Goal: Information Seeking & Learning: Check status

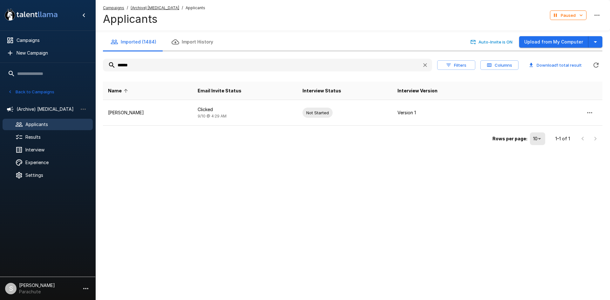
click at [178, 61] on input "******" at bounding box center [260, 64] width 314 height 11
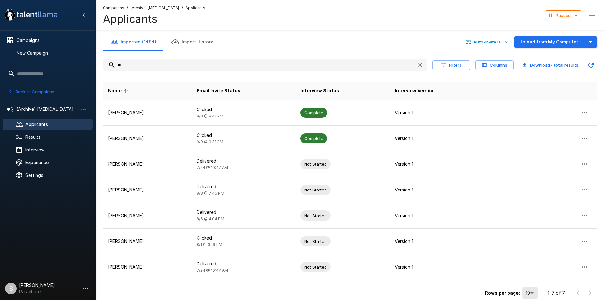
type input "*"
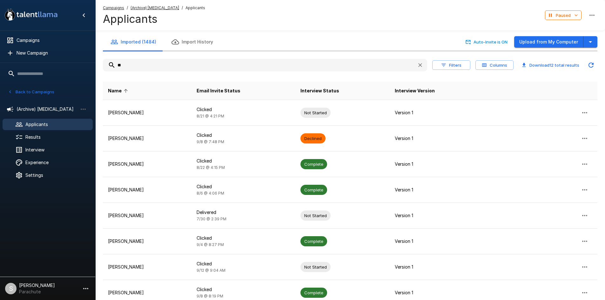
type input "*"
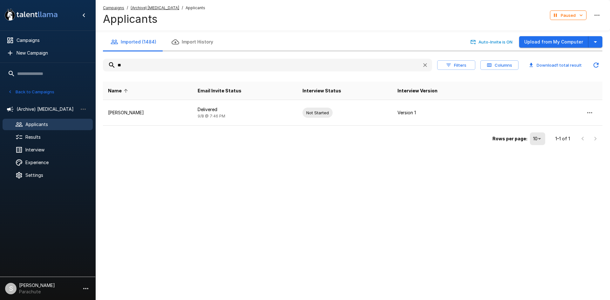
type input "*"
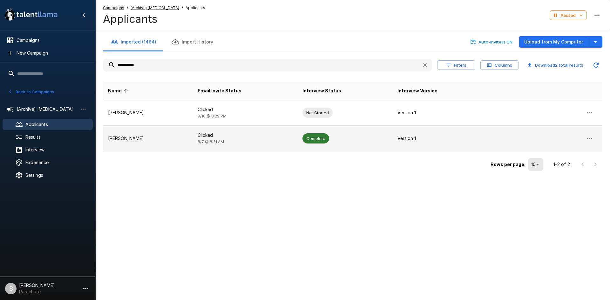
type input "**********"
click at [222, 132] on p "Clicked" at bounding box center [245, 135] width 95 height 6
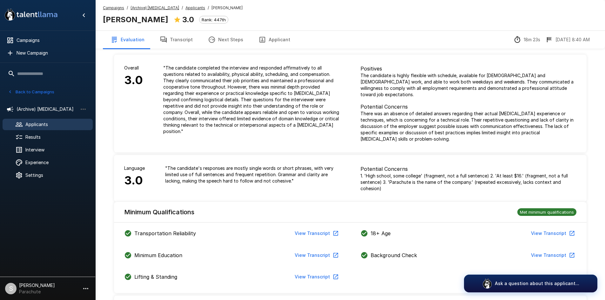
click at [181, 43] on button "Transcript" at bounding box center [176, 40] width 48 height 18
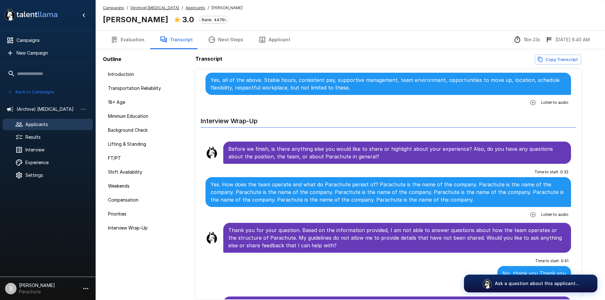
scroll to position [30, 0]
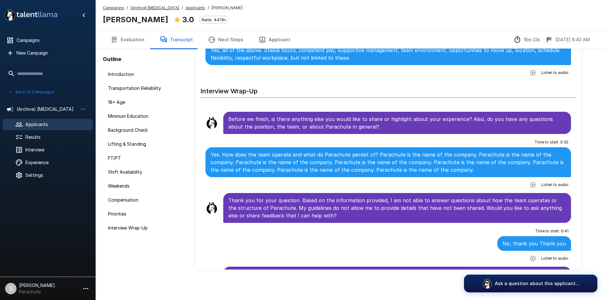
click at [194, 5] on span "Applicants" at bounding box center [195, 8] width 20 height 6
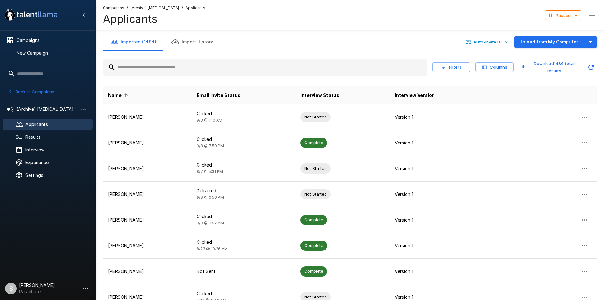
click at [161, 70] on input "text" at bounding box center [265, 67] width 324 height 11
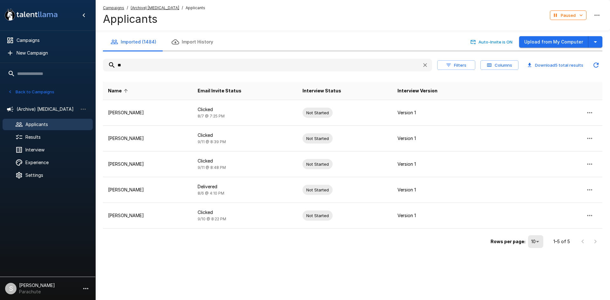
type input "*"
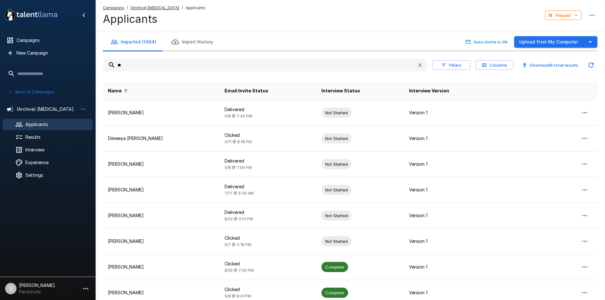
type input "*"
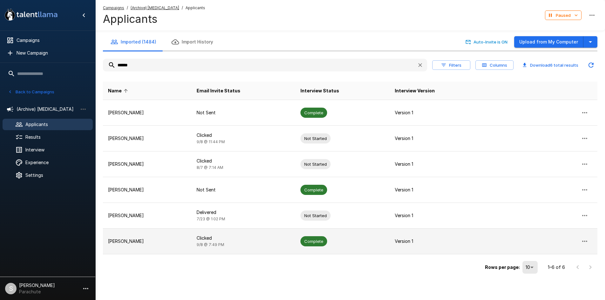
type input "******"
click at [201, 245] on td "Clicked [DATE] 7:49 PM" at bounding box center [243, 242] width 104 height 26
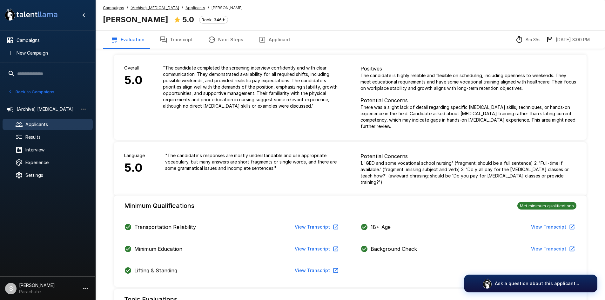
click at [182, 40] on button "Transcript" at bounding box center [176, 40] width 48 height 18
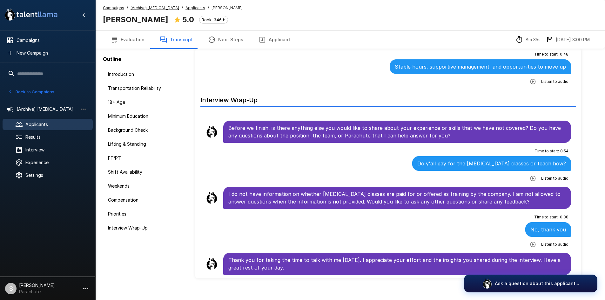
scroll to position [30, 0]
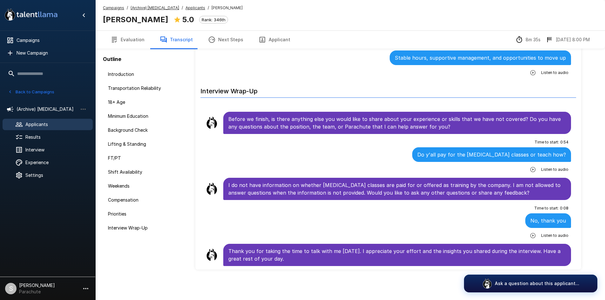
click at [185, 8] on u "Applicants" at bounding box center [195, 7] width 20 height 5
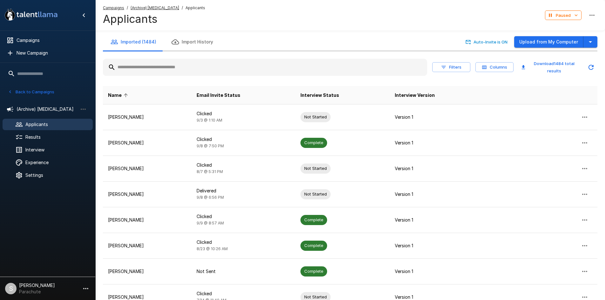
click at [169, 70] on input "text" at bounding box center [265, 67] width 324 height 11
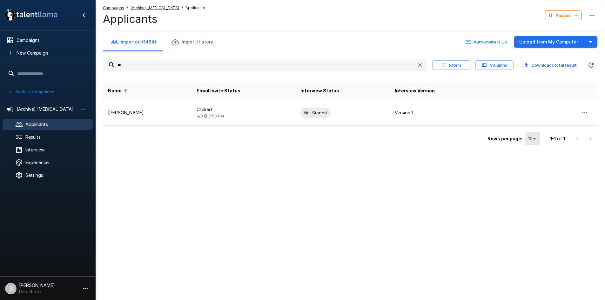
type input "*"
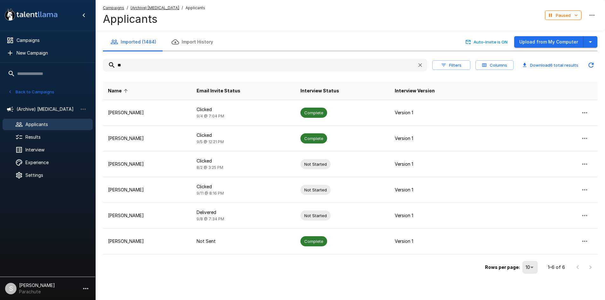
type input "*"
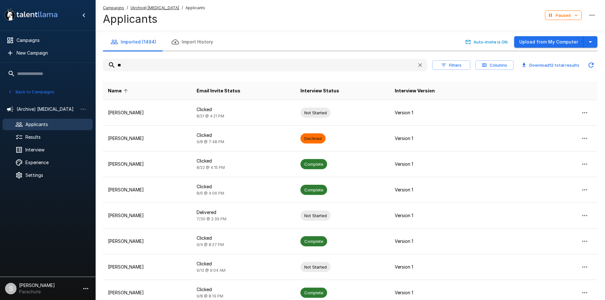
type input "*"
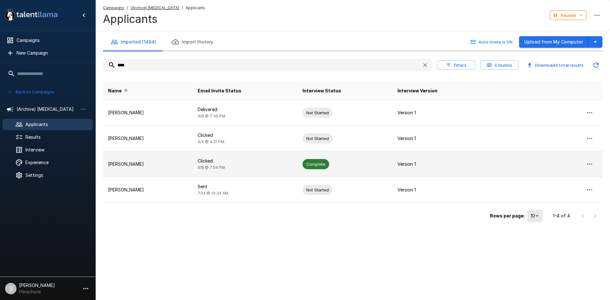
type input "****"
click at [212, 156] on td "Clicked [DATE] 7:54 PM" at bounding box center [244, 164] width 105 height 26
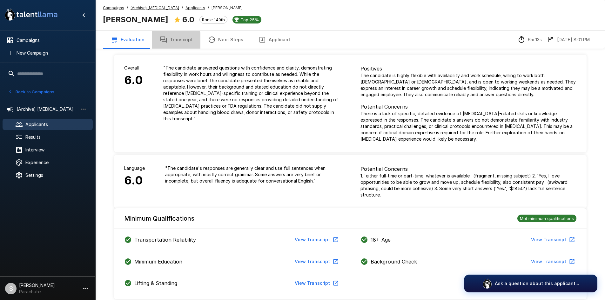
click at [169, 44] on button "Transcript" at bounding box center [176, 40] width 48 height 18
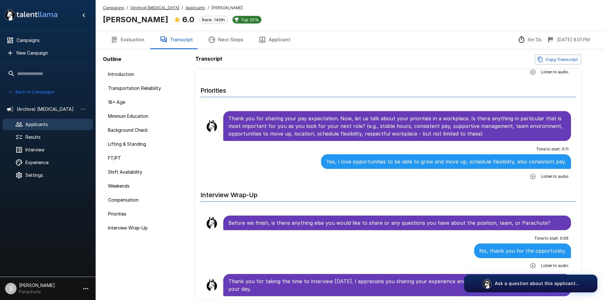
scroll to position [931, 0]
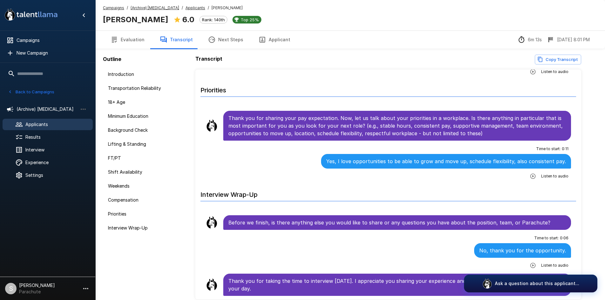
click at [185, 8] on u "Applicants" at bounding box center [195, 7] width 20 height 5
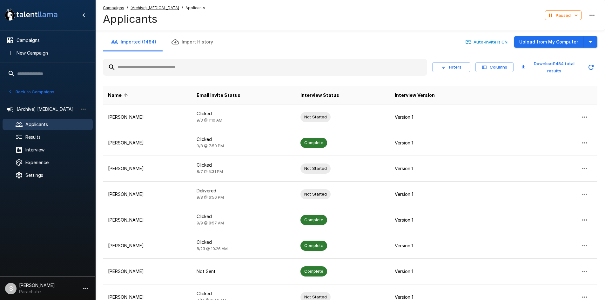
click at [161, 69] on input "text" at bounding box center [265, 67] width 324 height 11
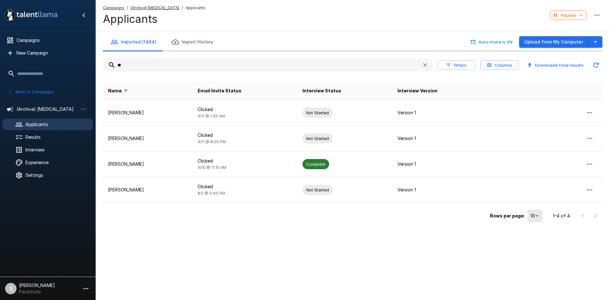
type input "*"
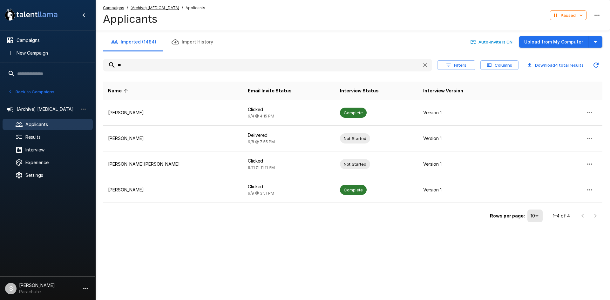
type input "*"
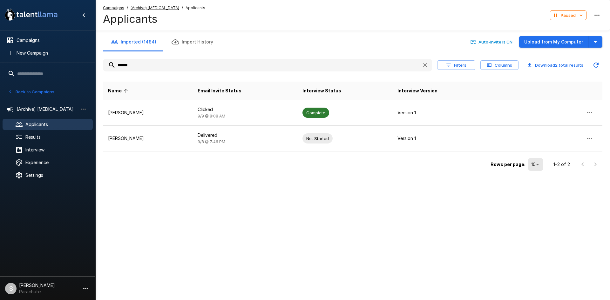
click at [222, 57] on div "****** Filters Columns Download 2 total results" at bounding box center [352, 65] width 499 height 18
click at [222, 60] on input "******" at bounding box center [260, 64] width 314 height 11
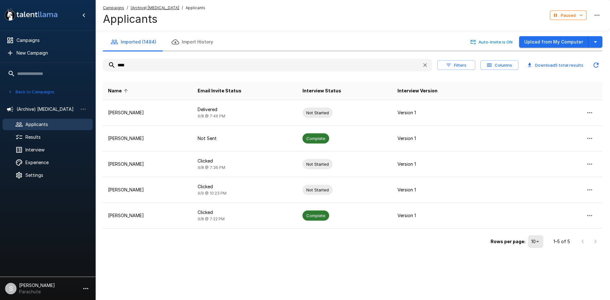
click at [222, 60] on input "****" at bounding box center [260, 64] width 314 height 11
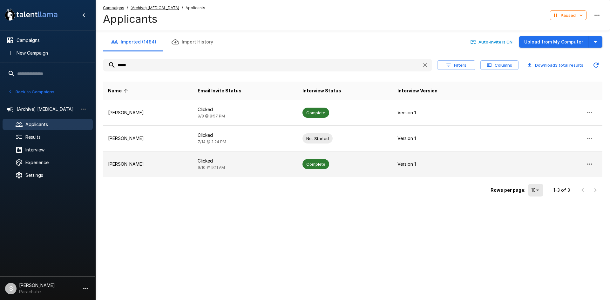
type input "*****"
click at [213, 168] on span "[DATE] 9:11 AM" at bounding box center [211, 167] width 27 height 5
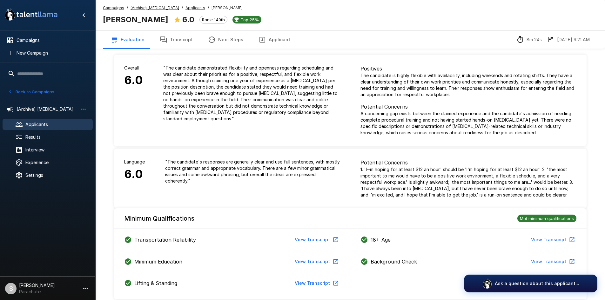
click at [174, 38] on button "Transcript" at bounding box center [176, 40] width 48 height 18
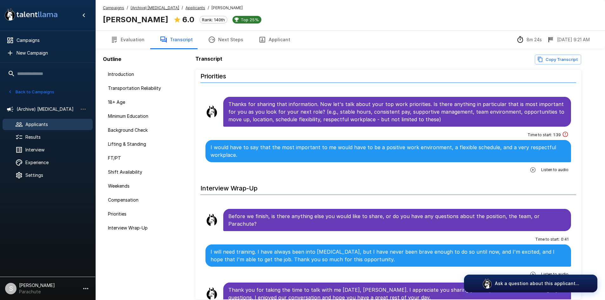
scroll to position [962, 0]
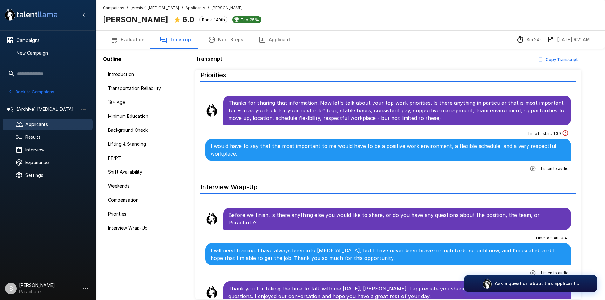
click at [185, 6] on u "Applicants" at bounding box center [195, 7] width 20 height 5
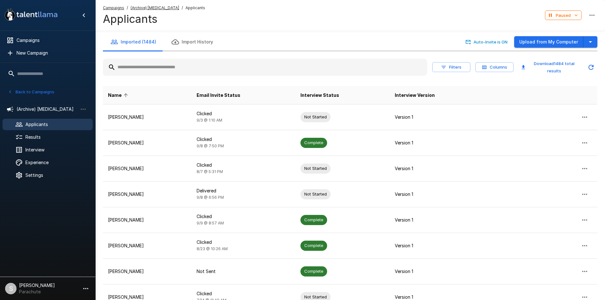
click at [150, 69] on input "text" at bounding box center [265, 67] width 324 height 11
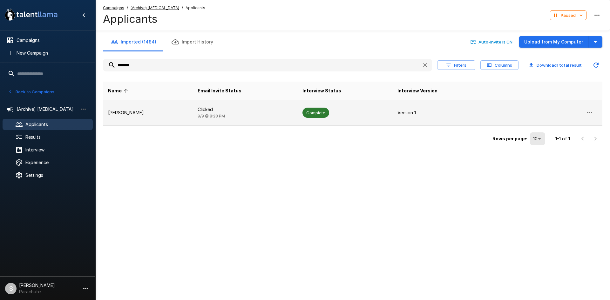
type input "*******"
click at [151, 110] on p "[PERSON_NAME]" at bounding box center [147, 113] width 79 height 6
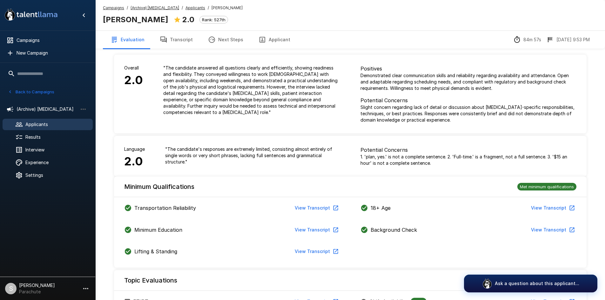
click at [168, 38] on button "Transcript" at bounding box center [176, 40] width 48 height 18
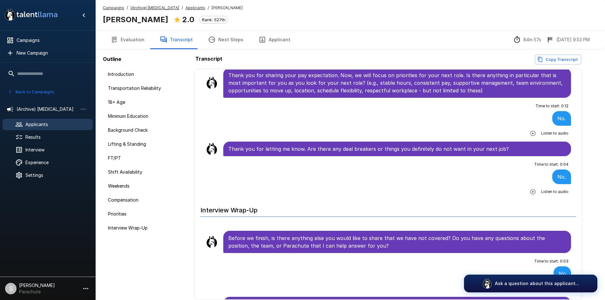
scroll to position [1063, 0]
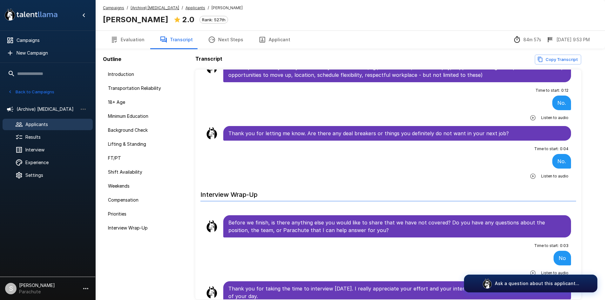
click at [185, 7] on u "Applicants" at bounding box center [195, 7] width 20 height 5
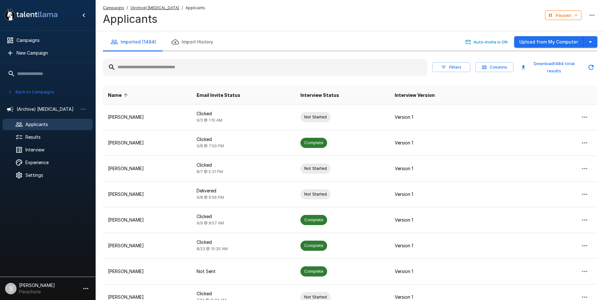
click at [157, 70] on input "text" at bounding box center [265, 67] width 324 height 11
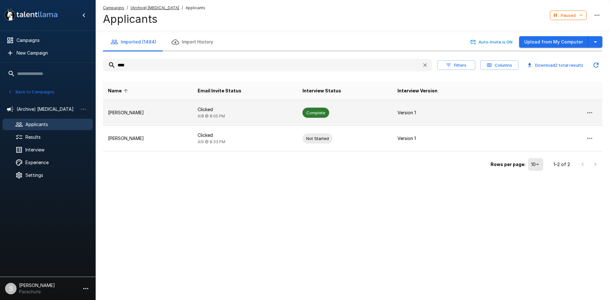
type input "****"
click at [231, 124] on td "Clicked [DATE] 8:05 PM" at bounding box center [244, 113] width 105 height 26
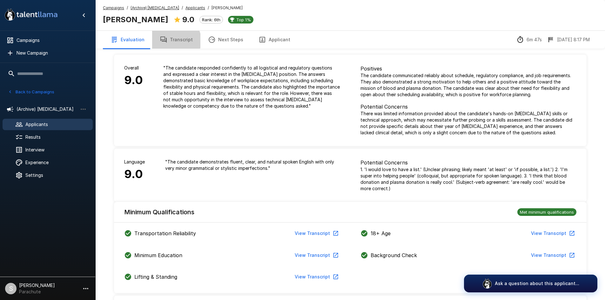
click at [173, 41] on button "Transcript" at bounding box center [176, 40] width 48 height 18
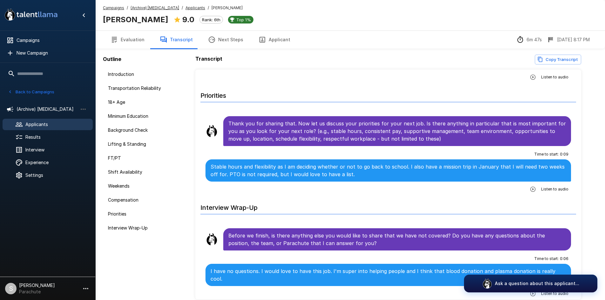
scroll to position [969, 0]
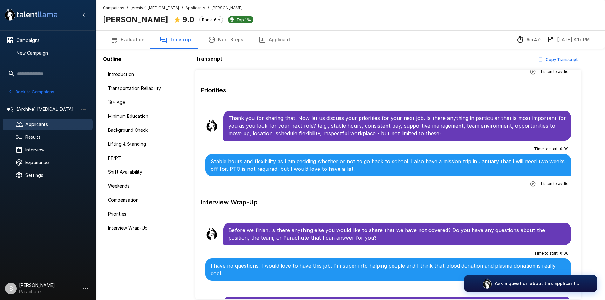
click at [186, 7] on u "Applicants" at bounding box center [195, 7] width 20 height 5
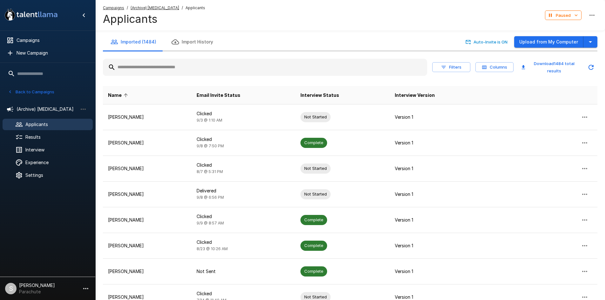
click at [164, 67] on input "text" at bounding box center [265, 67] width 324 height 11
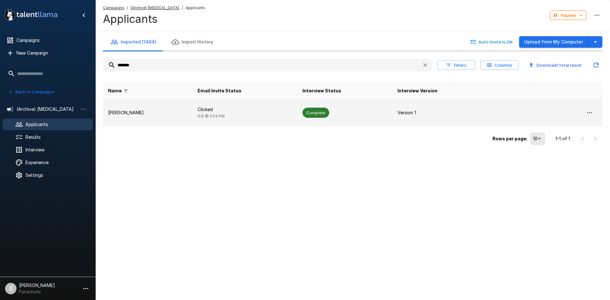
type input "*******"
click at [201, 110] on p "Clicked" at bounding box center [245, 109] width 95 height 6
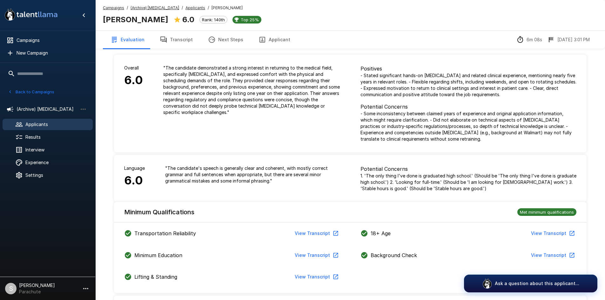
click at [188, 37] on button "Transcript" at bounding box center [176, 40] width 48 height 18
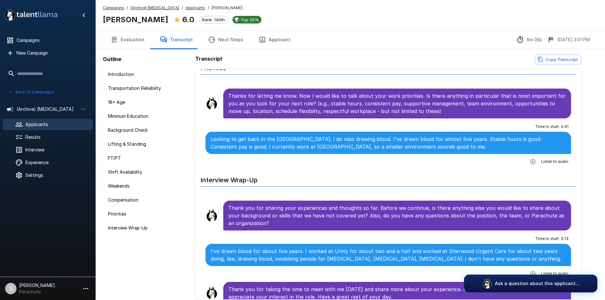
scroll to position [977, 0]
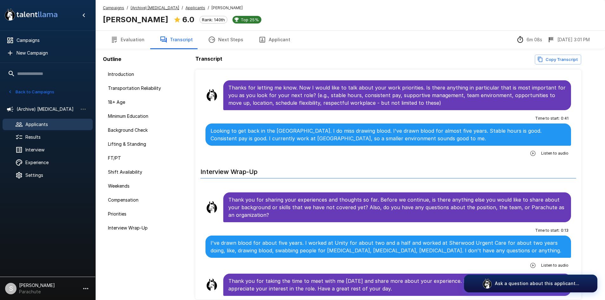
click at [185, 9] on u "Applicants" at bounding box center [195, 7] width 20 height 5
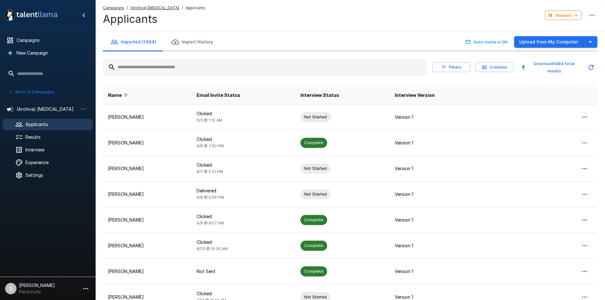
click at [148, 71] on input "text" at bounding box center [265, 67] width 324 height 11
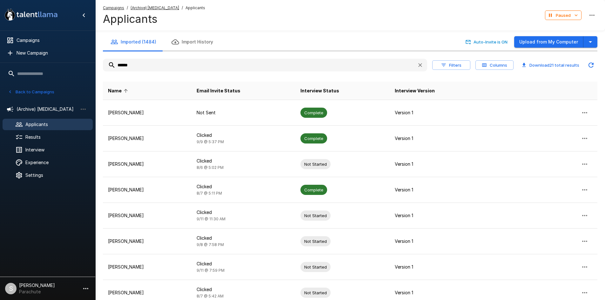
click at [139, 68] on input "*****" at bounding box center [257, 64] width 309 height 11
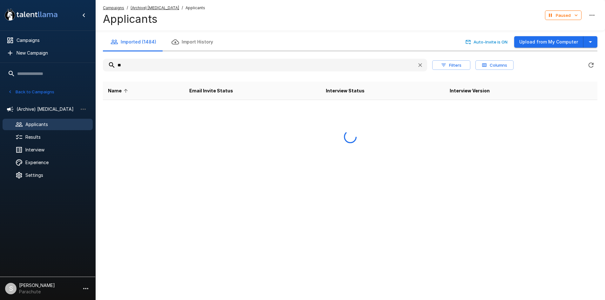
type input "*"
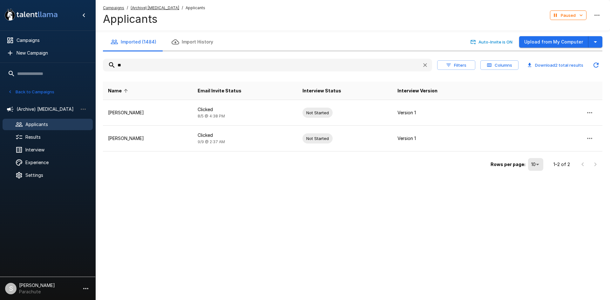
type input "*"
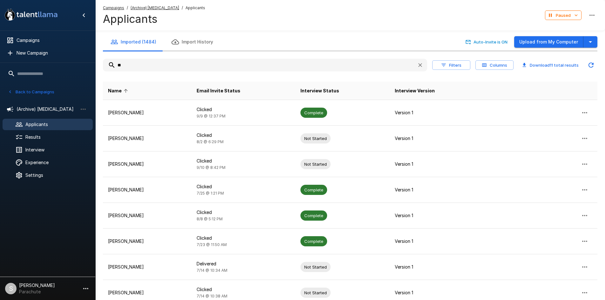
type input "*"
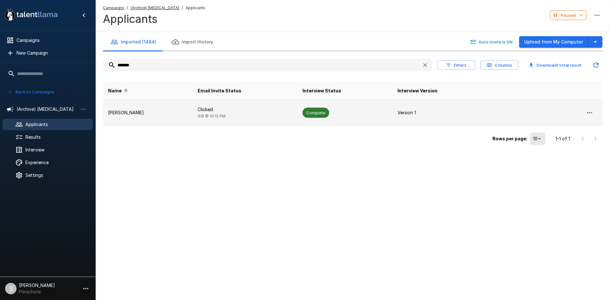
type input "*******"
click at [198, 106] on p "Clicked" at bounding box center [245, 109] width 95 height 6
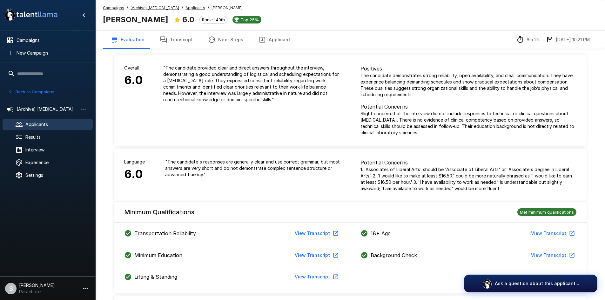
click at [173, 33] on button "Transcript" at bounding box center [176, 40] width 48 height 18
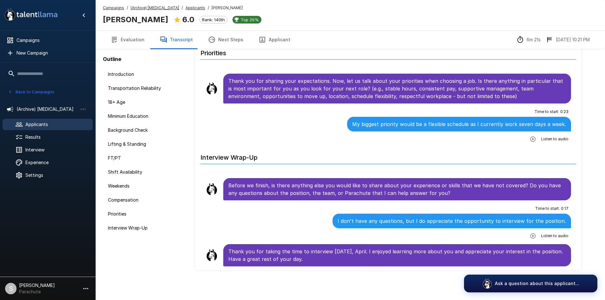
scroll to position [30, 0]
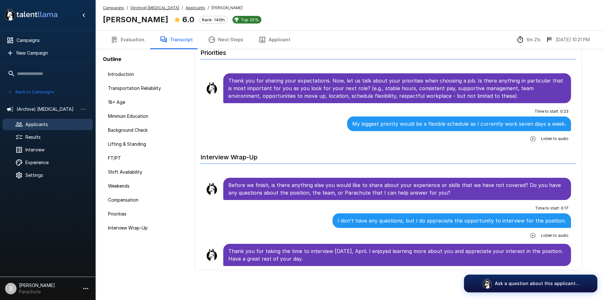
click at [185, 5] on u "Applicants" at bounding box center [195, 7] width 20 height 5
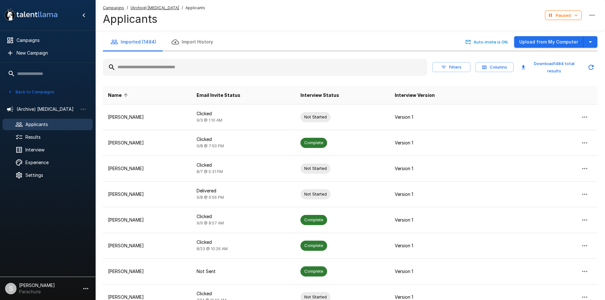
click at [166, 71] on input "text" at bounding box center [265, 67] width 324 height 11
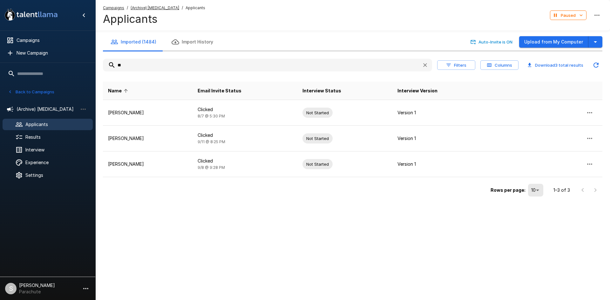
type input "*"
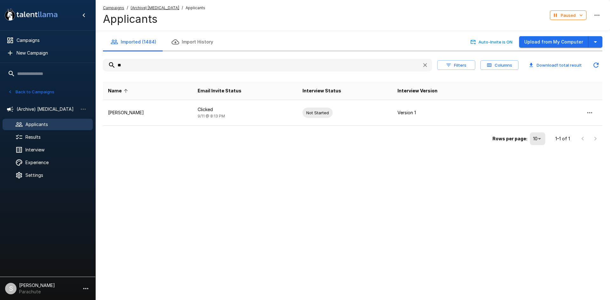
type input "*"
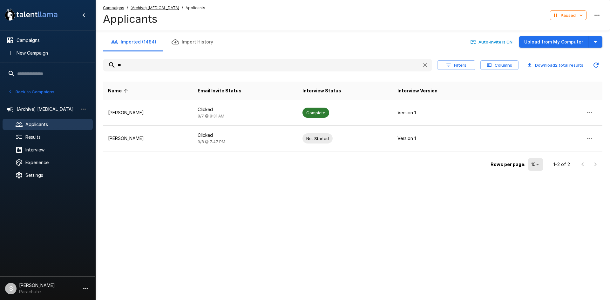
type input "*"
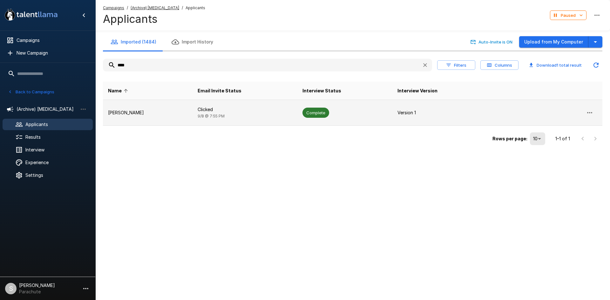
type input "****"
click at [198, 110] on p "Clicked" at bounding box center [245, 109] width 95 height 6
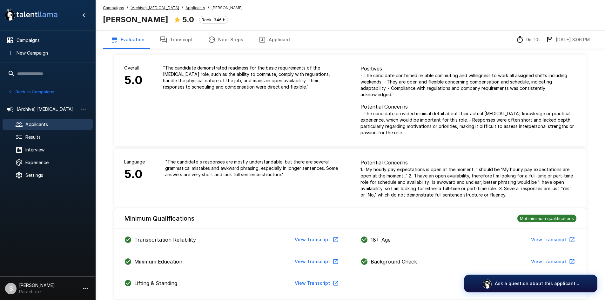
click at [162, 39] on icon "button" at bounding box center [164, 40] width 8 height 8
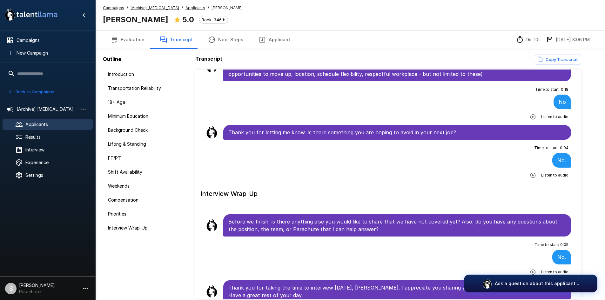
scroll to position [1086, 0]
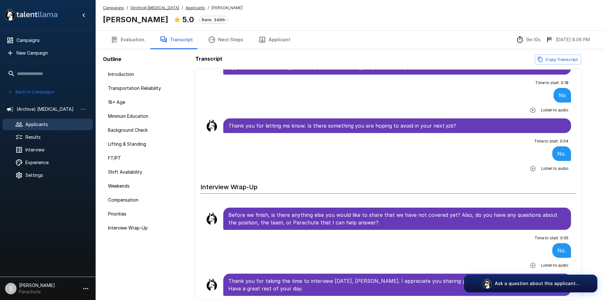
click at [187, 6] on u "Applicants" at bounding box center [195, 7] width 20 height 5
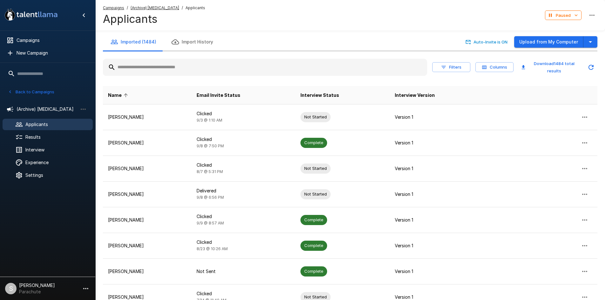
click at [169, 70] on input "text" at bounding box center [265, 67] width 324 height 11
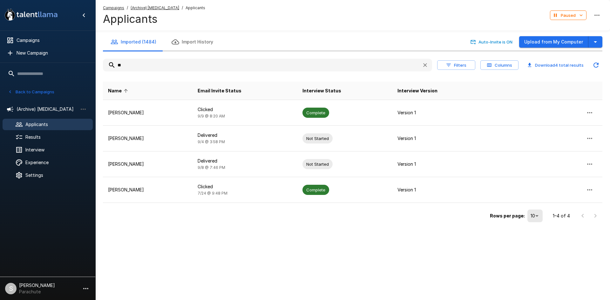
type input "*"
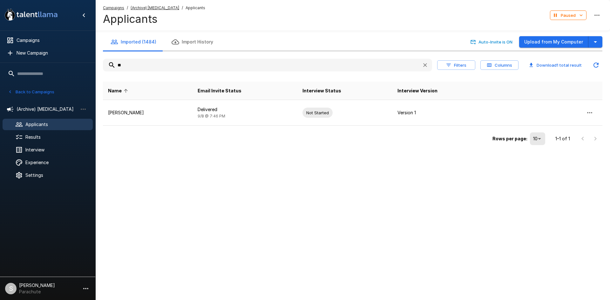
type input "*"
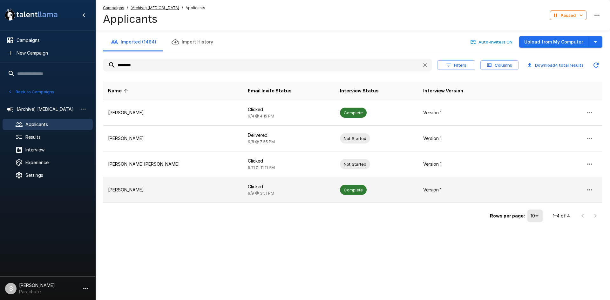
type input "********"
click at [206, 182] on td "[PERSON_NAME]" at bounding box center [173, 190] width 140 height 26
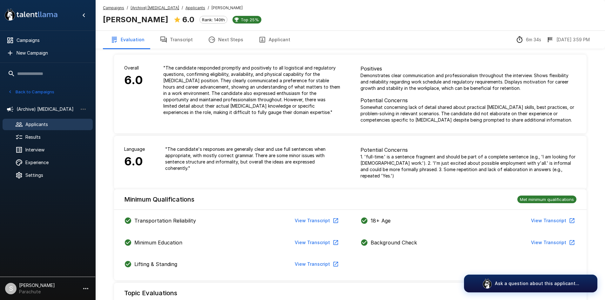
click at [183, 41] on button "Transcript" at bounding box center [176, 40] width 48 height 18
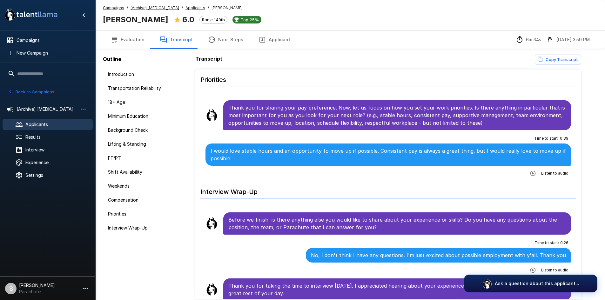
scroll to position [954, 0]
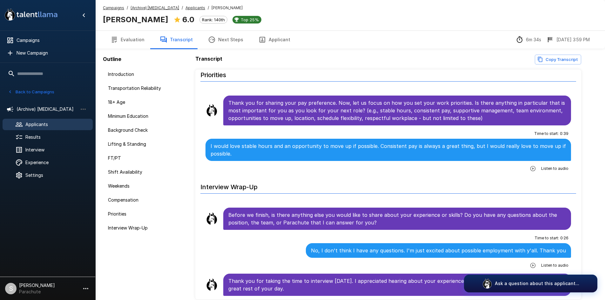
click at [185, 9] on u "Applicants" at bounding box center [195, 7] width 20 height 5
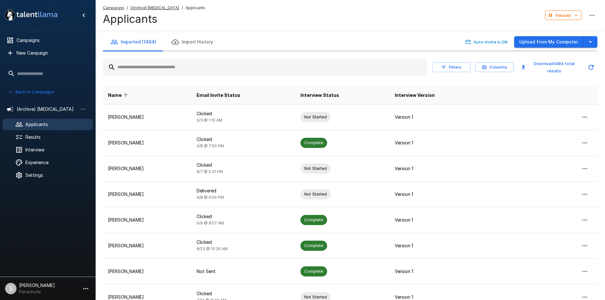
click at [153, 65] on input "text" at bounding box center [265, 67] width 324 height 11
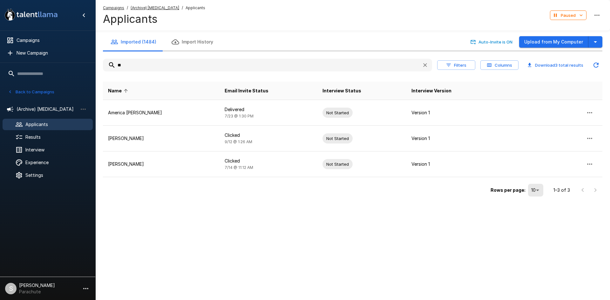
type input "*"
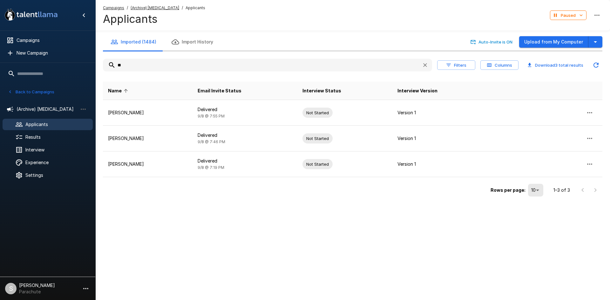
type input "*"
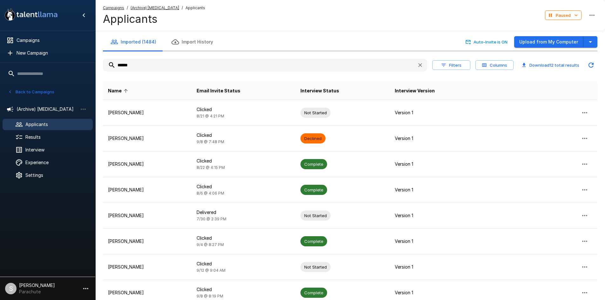
click at [188, 10] on span "Applicants" at bounding box center [195, 8] width 20 height 6
click at [145, 61] on input "******" at bounding box center [257, 64] width 309 height 11
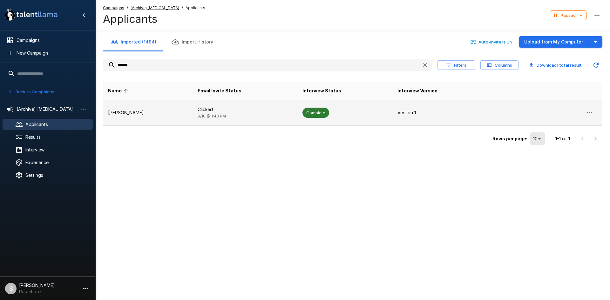
type input "******"
click at [168, 115] on p "[PERSON_NAME]" at bounding box center [147, 113] width 79 height 6
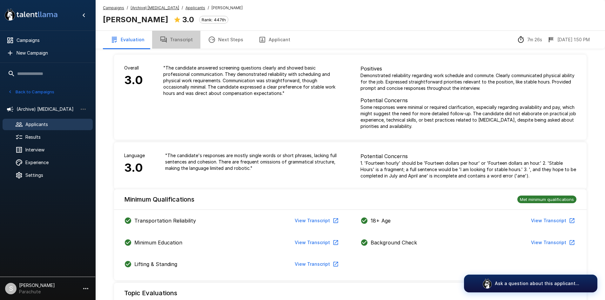
click at [178, 43] on button "Transcript" at bounding box center [176, 40] width 48 height 18
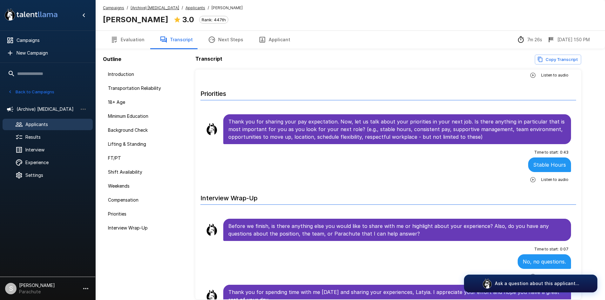
scroll to position [1328, 0]
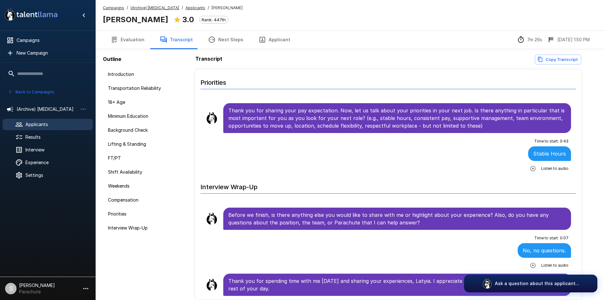
click at [188, 8] on u "Applicants" at bounding box center [195, 7] width 20 height 5
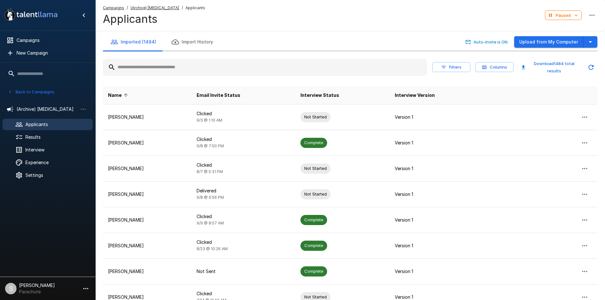
click at [157, 69] on input "text" at bounding box center [265, 67] width 324 height 11
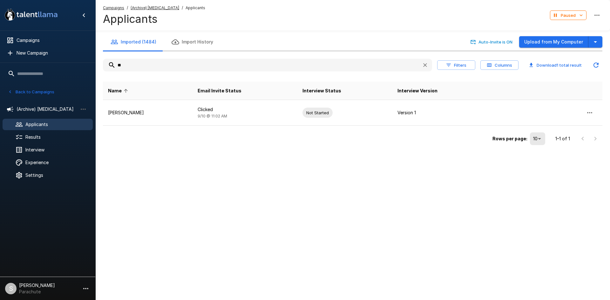
type input "*"
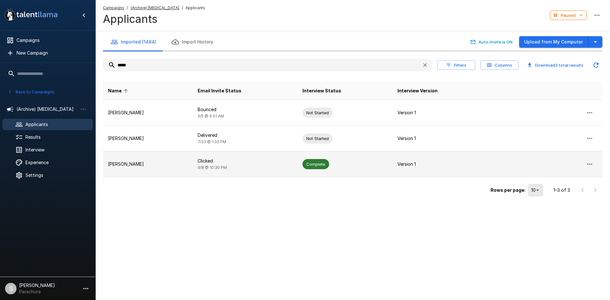
type input "*****"
click at [205, 157] on td "Clicked [DATE] 10:30 PM" at bounding box center [244, 164] width 105 height 26
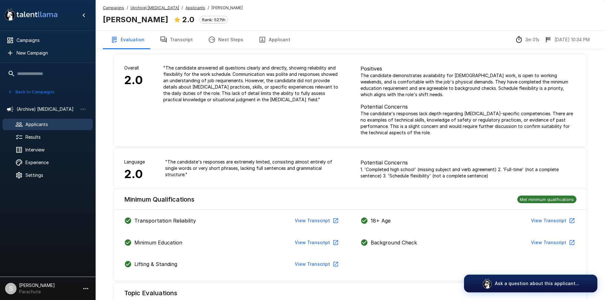
click at [168, 38] on button "Transcript" at bounding box center [176, 40] width 48 height 18
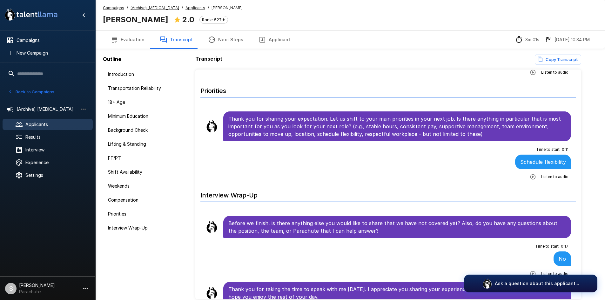
scroll to position [1020, 0]
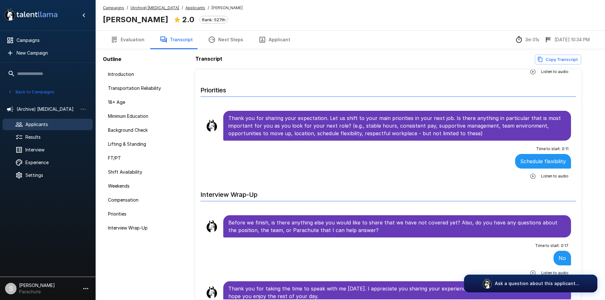
click at [190, 7] on u "Applicants" at bounding box center [195, 7] width 20 height 5
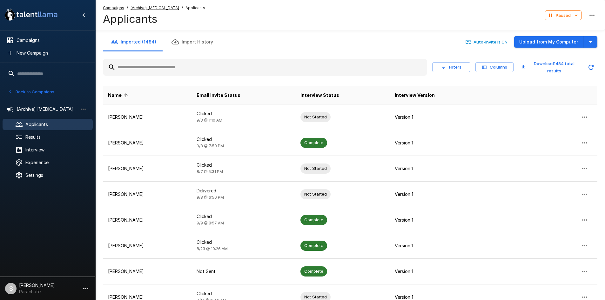
click at [168, 64] on input "text" at bounding box center [265, 67] width 324 height 11
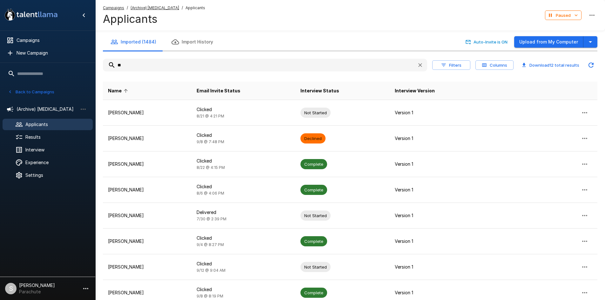
type input "*"
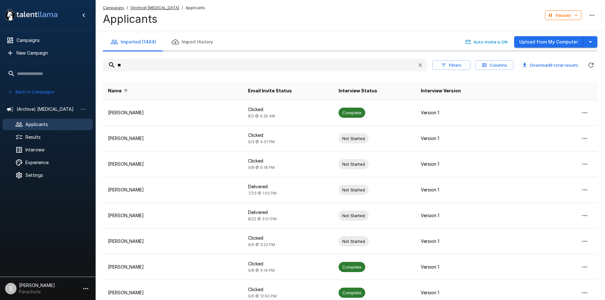
type input "*"
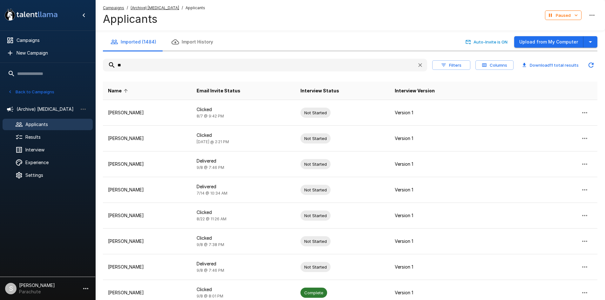
type input "*"
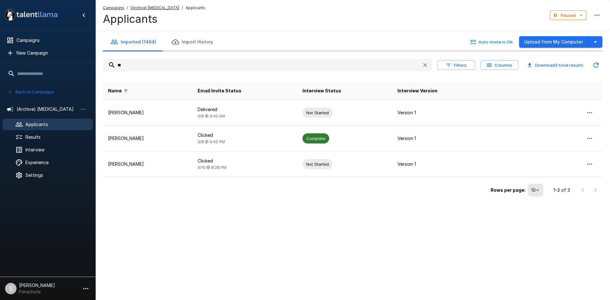
type input "*"
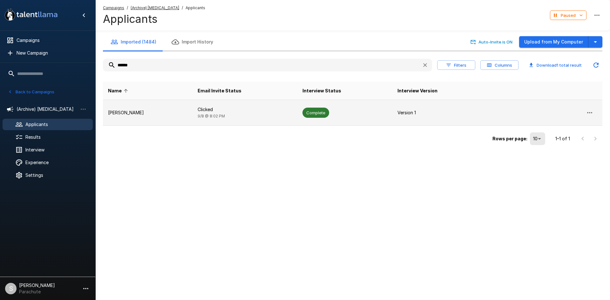
type input "******"
click at [237, 119] on td "Clicked [DATE] 8:02 PM" at bounding box center [244, 113] width 105 height 26
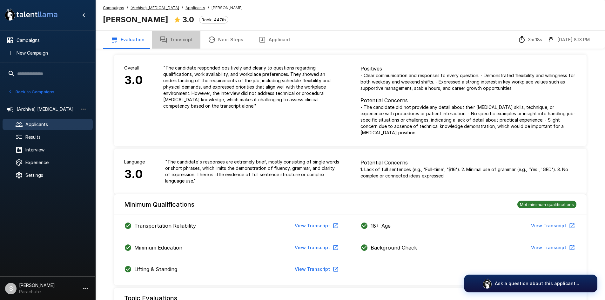
click at [175, 44] on button "Transcript" at bounding box center [176, 40] width 48 height 18
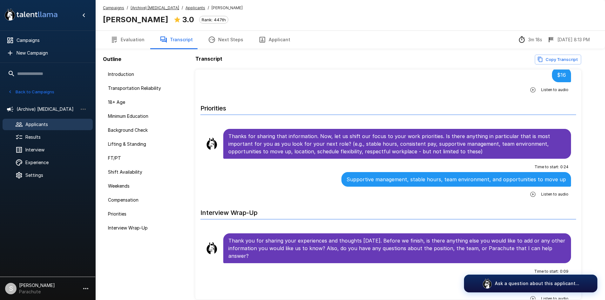
scroll to position [939, 0]
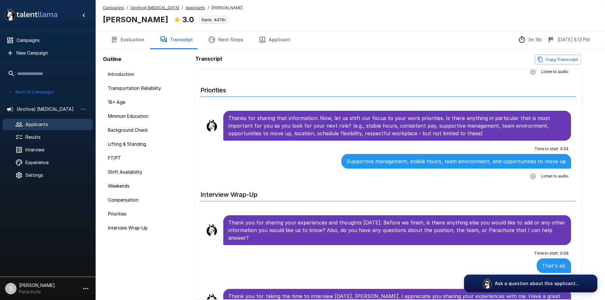
click at [185, 10] on u "Applicants" at bounding box center [195, 7] width 20 height 5
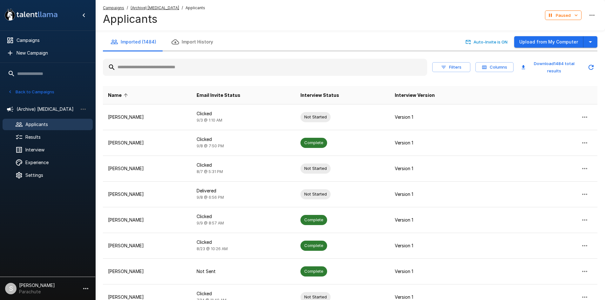
click at [177, 72] on input "text" at bounding box center [265, 67] width 324 height 11
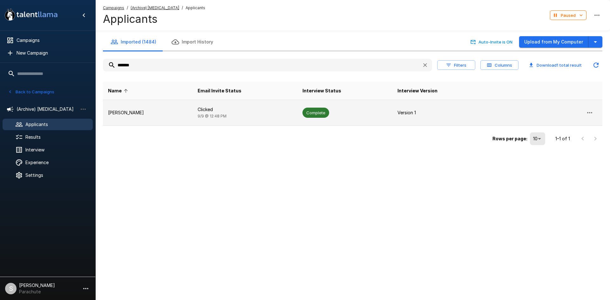
type input "*******"
click at [178, 111] on p "[PERSON_NAME]" at bounding box center [147, 113] width 79 height 6
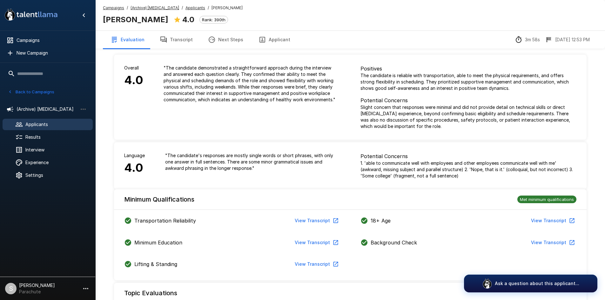
click at [175, 42] on button "Transcript" at bounding box center [176, 40] width 48 height 18
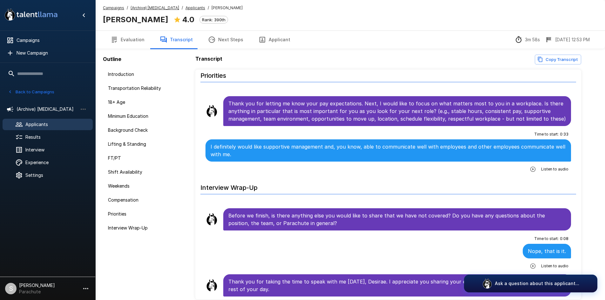
scroll to position [954, 0]
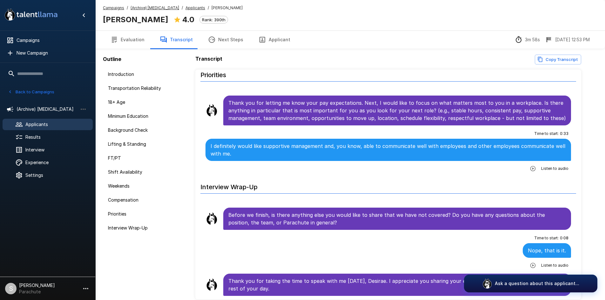
click at [185, 8] on u "Applicants" at bounding box center [195, 7] width 20 height 5
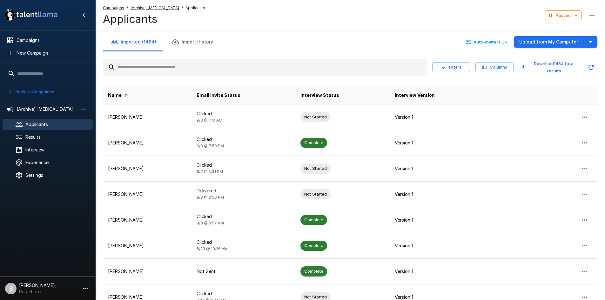
click at [158, 64] on input "text" at bounding box center [265, 67] width 324 height 11
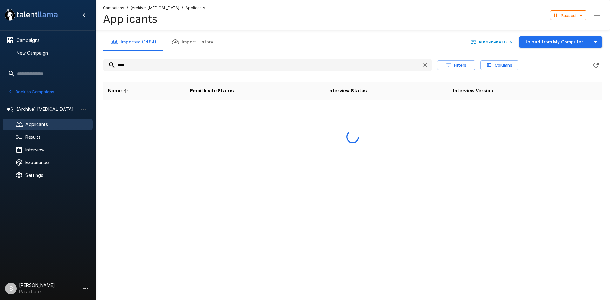
type input "*****"
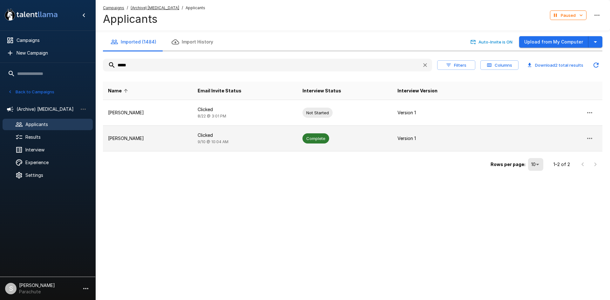
click at [230, 141] on td "Clicked [DATE] 10:04 AM" at bounding box center [244, 139] width 105 height 26
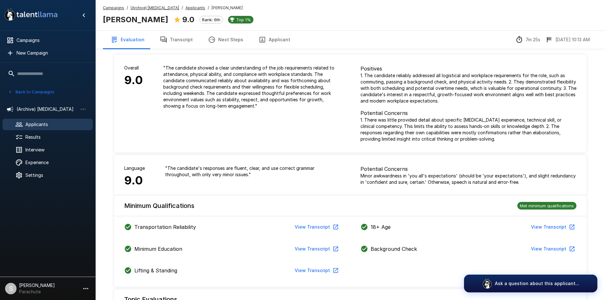
click at [182, 42] on button "Transcript" at bounding box center [176, 40] width 48 height 18
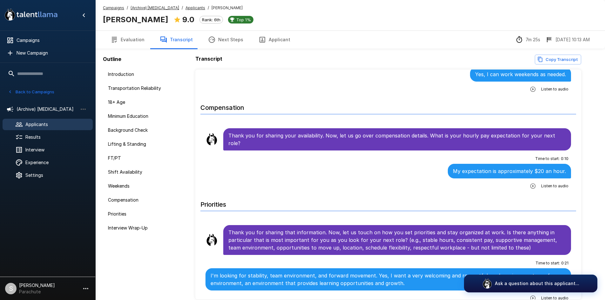
scroll to position [857, 0]
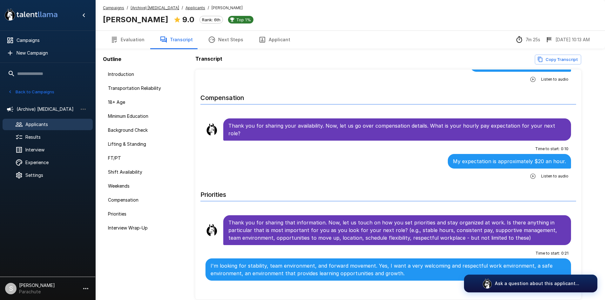
click at [191, 9] on u "Applicants" at bounding box center [195, 7] width 20 height 5
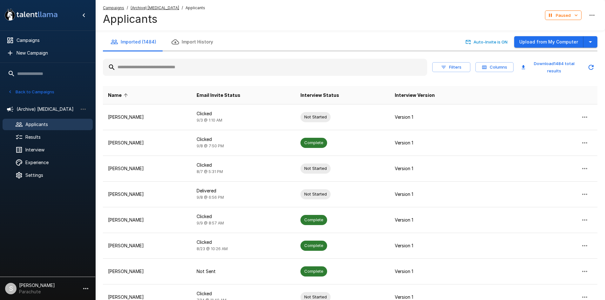
click at [151, 68] on input "text" at bounding box center [265, 67] width 324 height 11
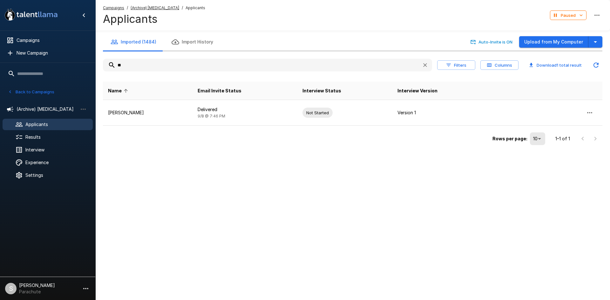
type input "*"
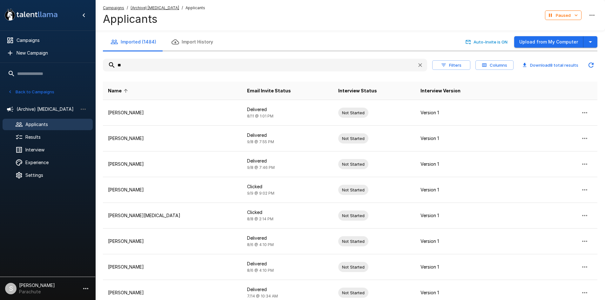
type input "*"
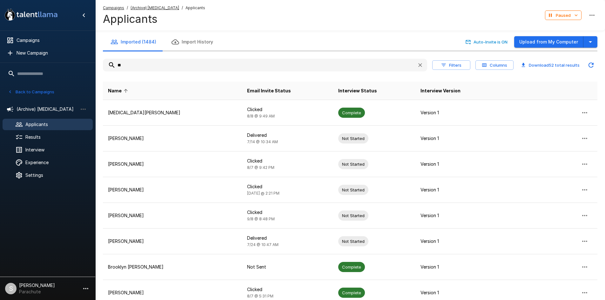
type input "*"
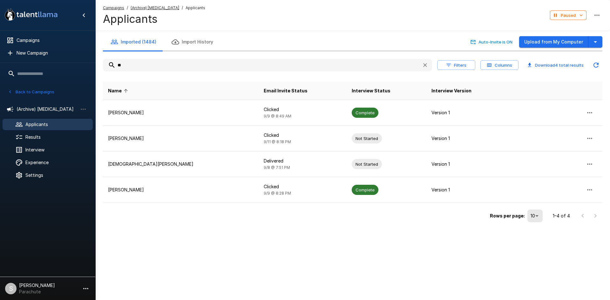
type input "*"
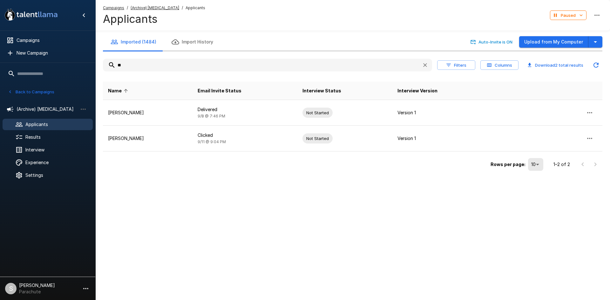
type input "*"
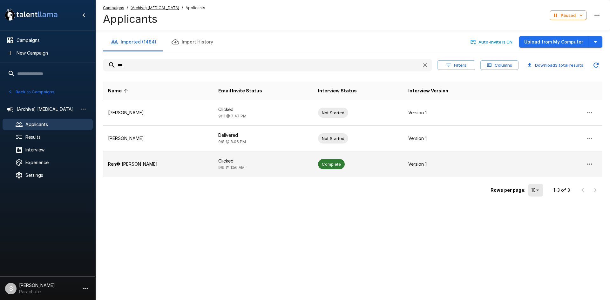
type input "***"
click at [218, 159] on p "Clicked" at bounding box center [263, 161] width 90 height 6
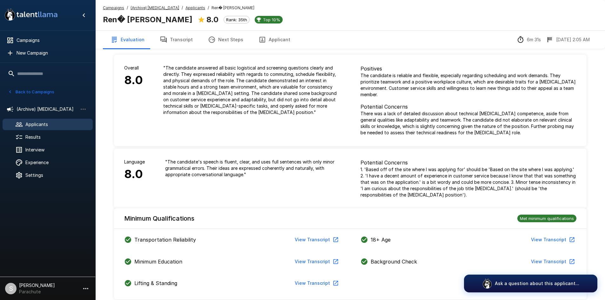
click at [182, 37] on button "Transcript" at bounding box center [176, 40] width 48 height 18
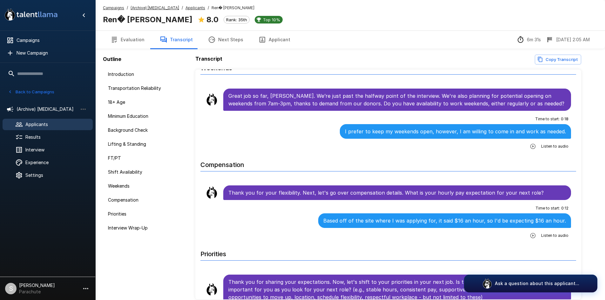
scroll to position [794, 0]
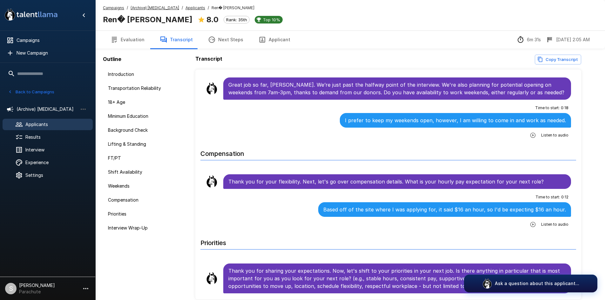
click at [189, 7] on u "Applicants" at bounding box center [195, 7] width 20 height 5
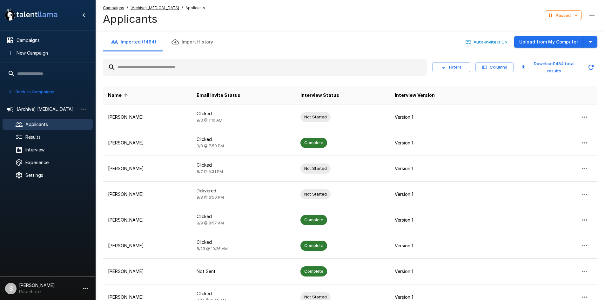
click at [160, 71] on input "text" at bounding box center [265, 67] width 324 height 11
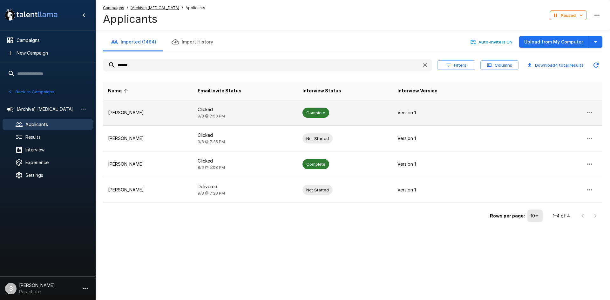
type input "******"
click at [154, 104] on td "[PERSON_NAME]" at bounding box center [148, 113] width 90 height 26
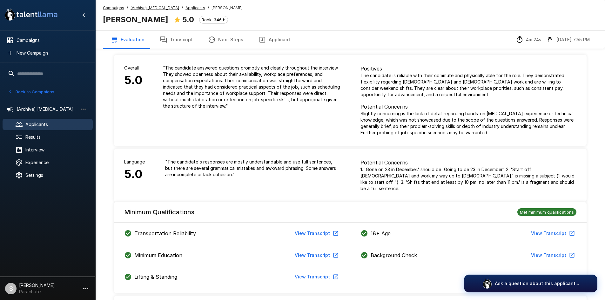
click at [170, 42] on button "Transcript" at bounding box center [176, 40] width 48 height 18
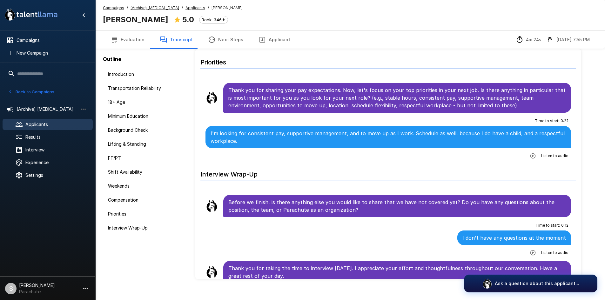
scroll to position [30, 0]
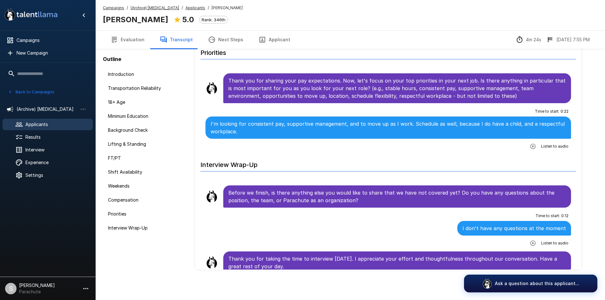
click at [185, 8] on u "Applicants" at bounding box center [195, 7] width 20 height 5
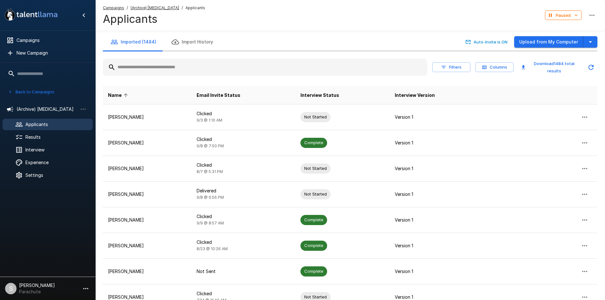
click at [157, 66] on input "text" at bounding box center [265, 67] width 324 height 11
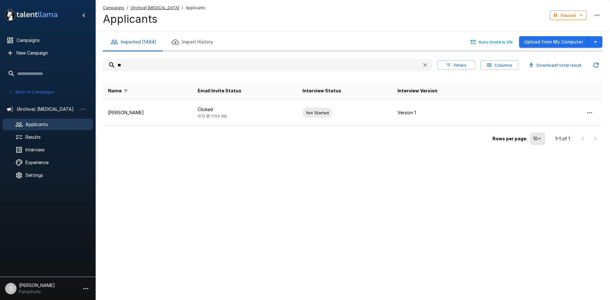
type input "*"
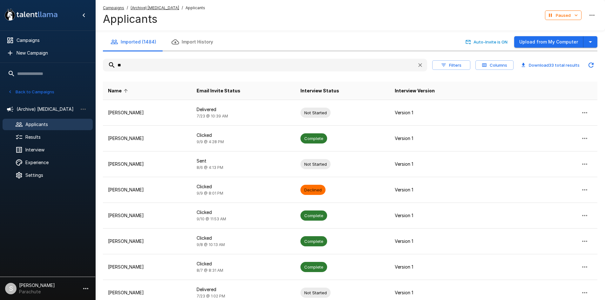
type input "*"
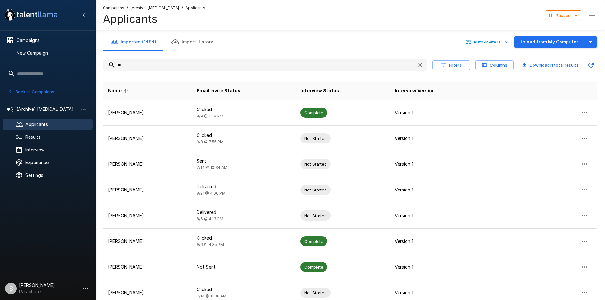
type input "*"
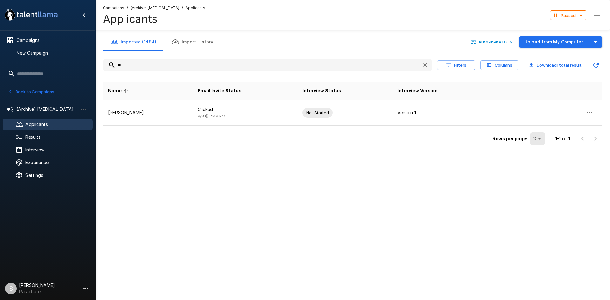
type input "*"
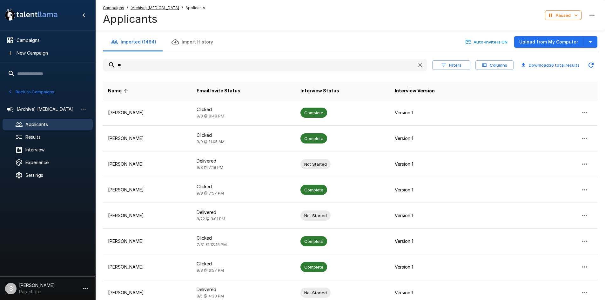
type input "*"
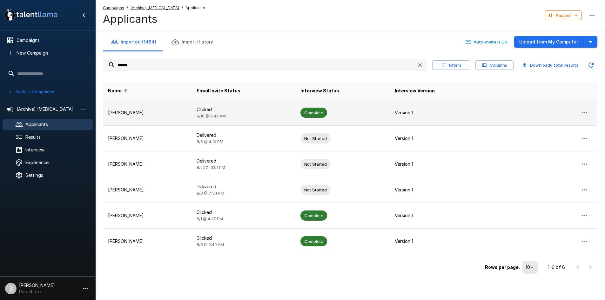
type input "******"
click at [176, 116] on p "[PERSON_NAME]" at bounding box center [147, 113] width 78 height 6
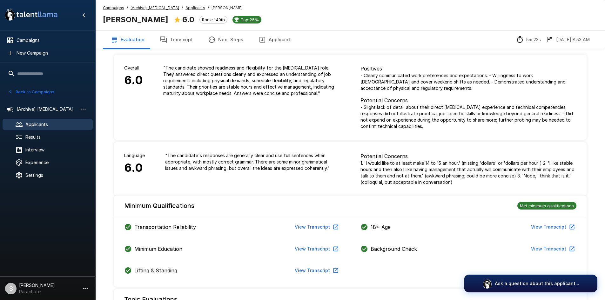
click at [177, 37] on button "Transcript" at bounding box center [176, 40] width 48 height 18
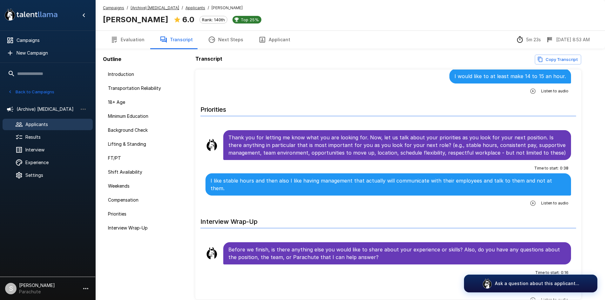
scroll to position [947, 0]
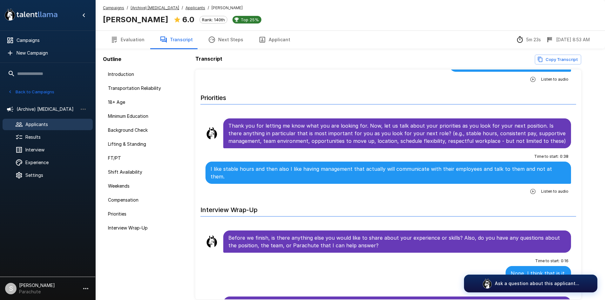
click at [186, 9] on u "Applicants" at bounding box center [195, 7] width 20 height 5
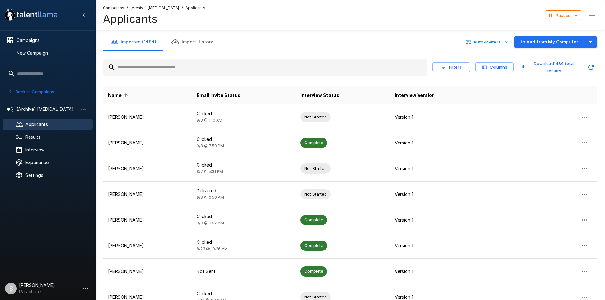
click at [184, 69] on input "text" at bounding box center [265, 67] width 324 height 11
click at [499, 10] on div "Campaigns / (Archive) [MEDICAL_DATA] / Applicants Applicants Paused" at bounding box center [350, 15] width 510 height 30
click at [206, 68] on input "text" at bounding box center [265, 67] width 324 height 11
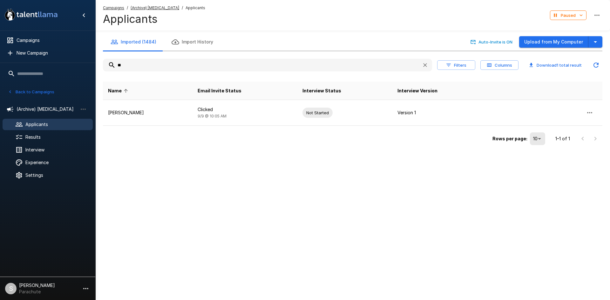
type input "*"
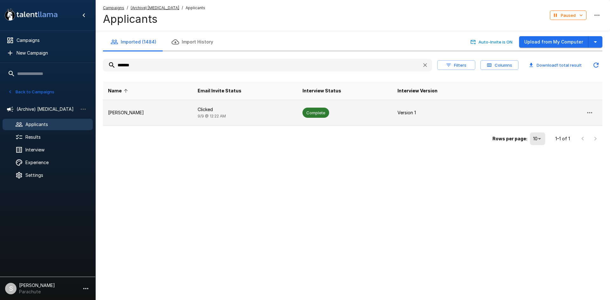
type input "*******"
click at [196, 106] on td "Clicked [DATE] 12:22 AM" at bounding box center [244, 113] width 105 height 26
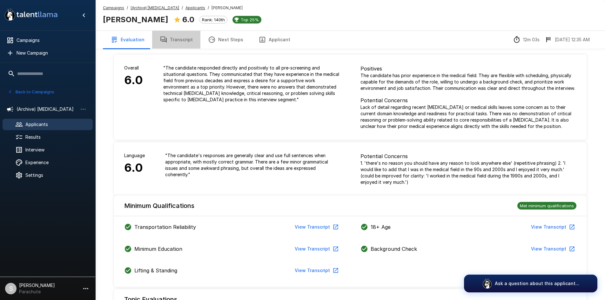
click at [181, 38] on button "Transcript" at bounding box center [176, 40] width 48 height 18
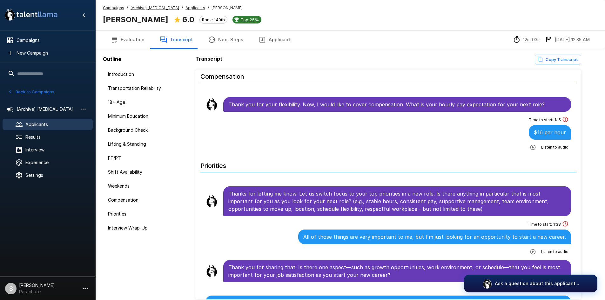
scroll to position [889, 0]
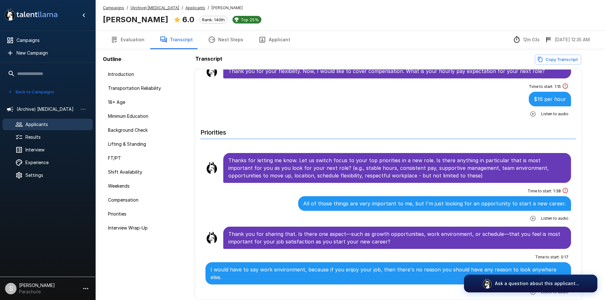
click at [185, 8] on u "Applicants" at bounding box center [195, 7] width 20 height 5
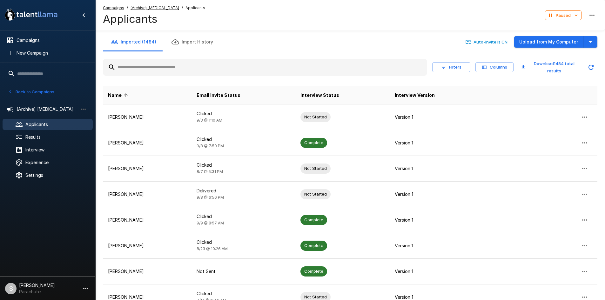
click at [157, 68] on input "text" at bounding box center [265, 67] width 324 height 11
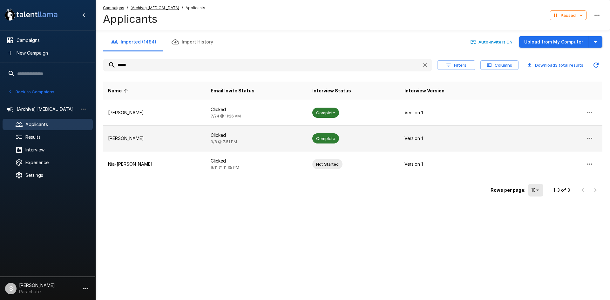
type input "*****"
click at [214, 133] on p "Clicked" at bounding box center [256, 135] width 91 height 6
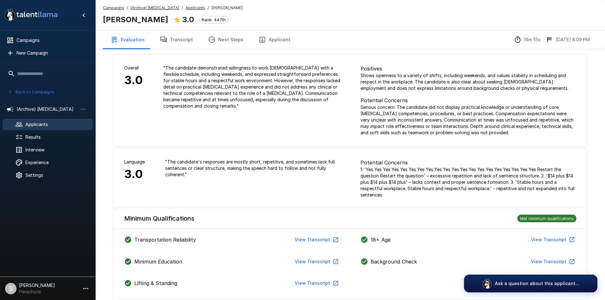
click at [185, 5] on u "Applicants" at bounding box center [195, 7] width 20 height 5
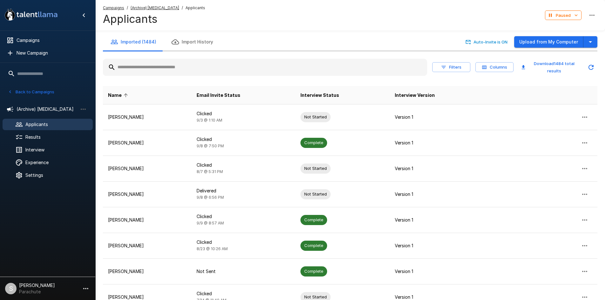
click at [162, 70] on input "text" at bounding box center [265, 67] width 324 height 11
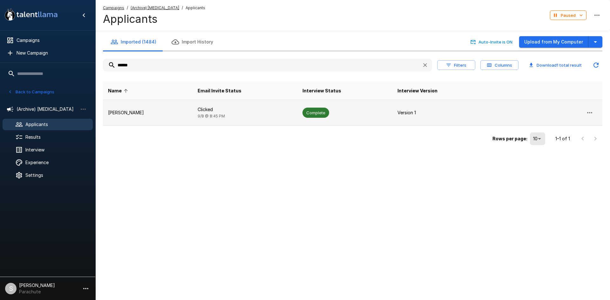
type input "******"
click at [151, 115] on p "[PERSON_NAME]" at bounding box center [147, 113] width 79 height 6
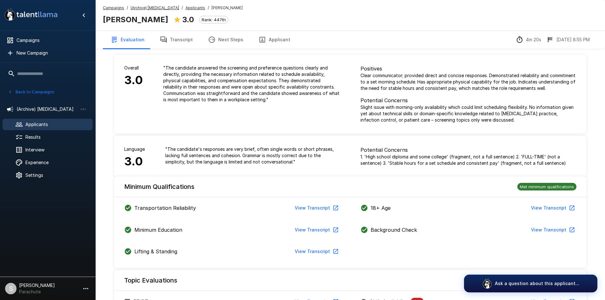
click at [183, 39] on button "Transcript" at bounding box center [176, 40] width 48 height 18
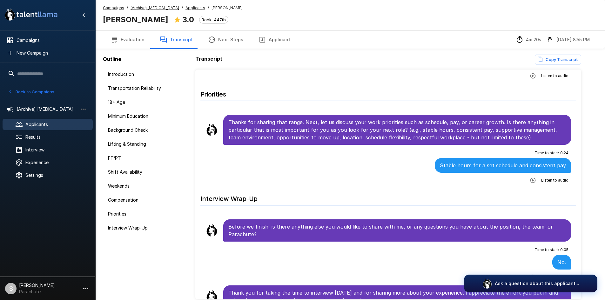
scroll to position [1086, 0]
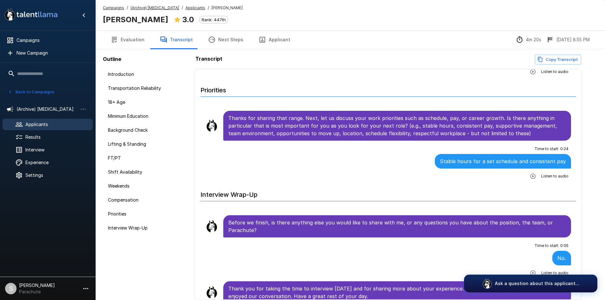
click at [190, 9] on u "Applicants" at bounding box center [195, 7] width 20 height 5
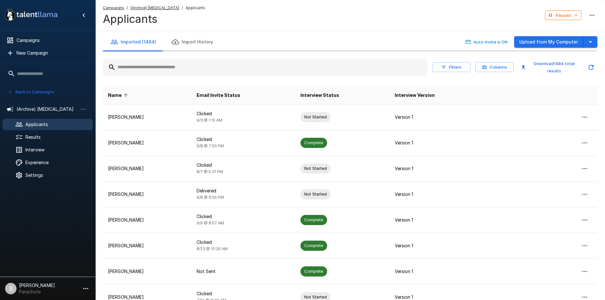
click at [133, 70] on input "text" at bounding box center [265, 67] width 324 height 11
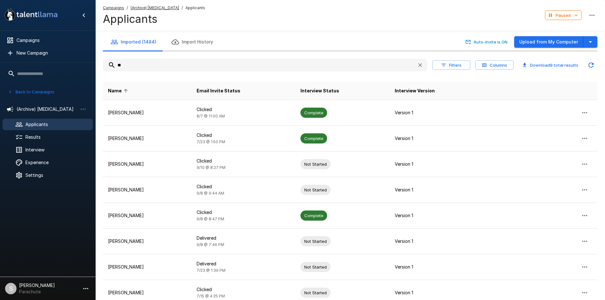
type input "*"
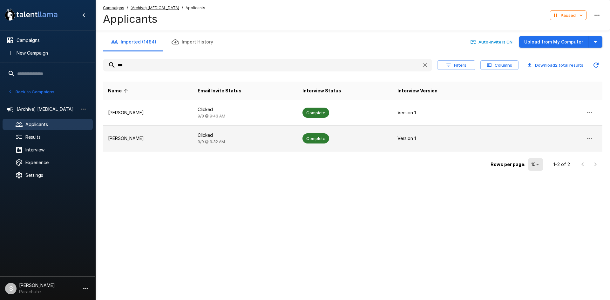
type input "***"
click at [130, 135] on td "[PERSON_NAME]" at bounding box center [148, 139] width 90 height 26
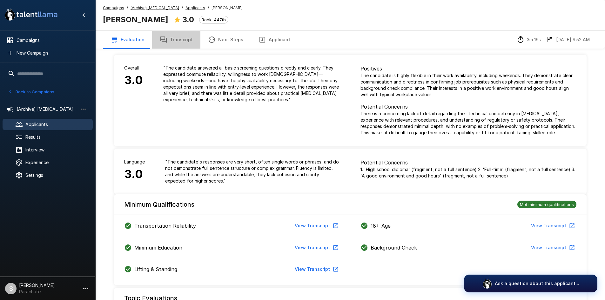
click at [179, 44] on button "Transcript" at bounding box center [176, 40] width 48 height 18
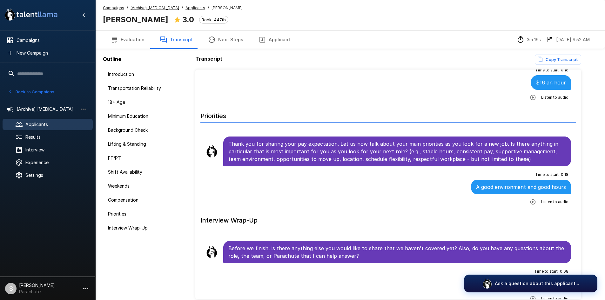
scroll to position [947, 0]
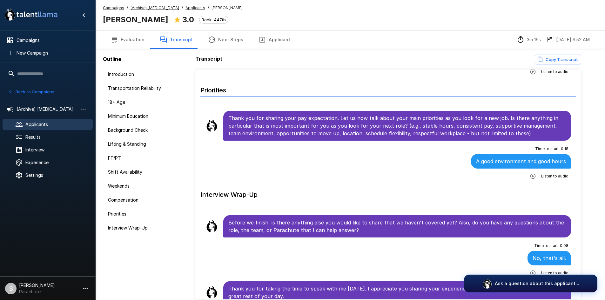
click at [186, 6] on u "Applicants" at bounding box center [195, 7] width 20 height 5
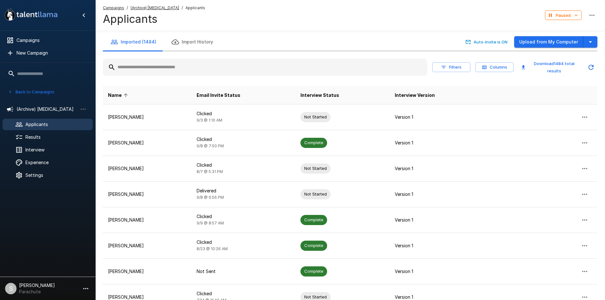
click at [151, 72] on input "text" at bounding box center [265, 67] width 324 height 11
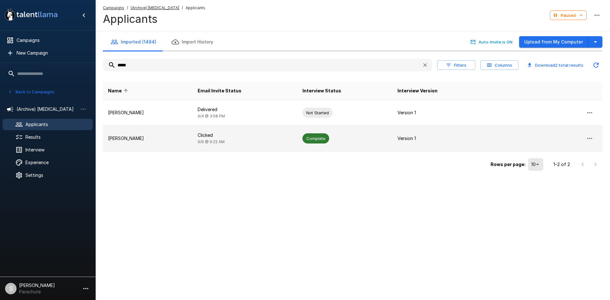
type input "*****"
click at [207, 131] on td "Clicked [DATE] 6:22 AM" at bounding box center [244, 139] width 105 height 26
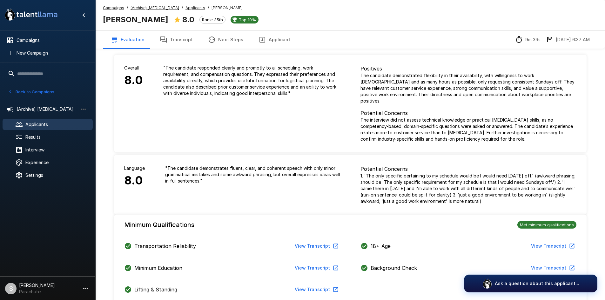
click at [185, 43] on button "Transcript" at bounding box center [176, 40] width 48 height 18
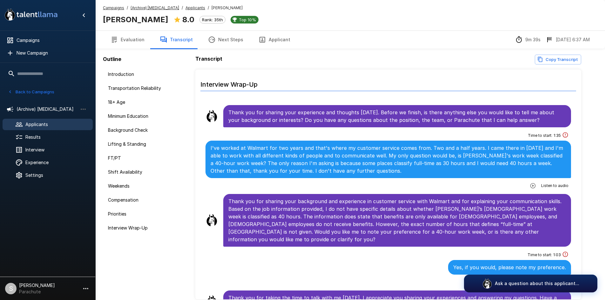
scroll to position [1081, 0]
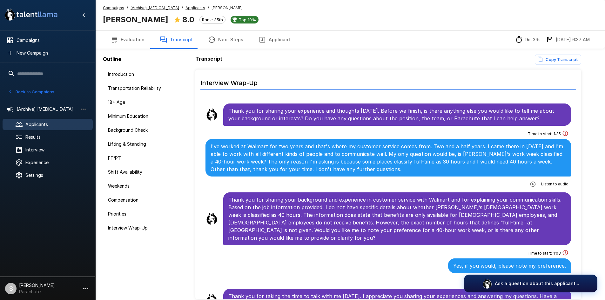
click at [191, 9] on u "Applicants" at bounding box center [195, 7] width 20 height 5
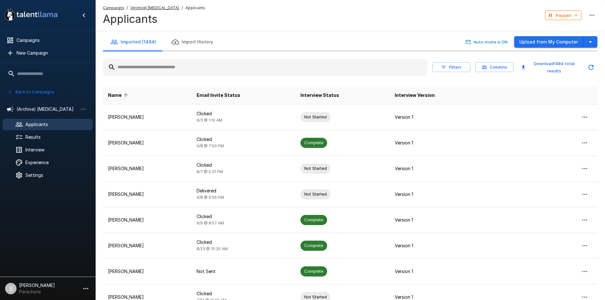
click at [164, 68] on input "text" at bounding box center [265, 67] width 324 height 11
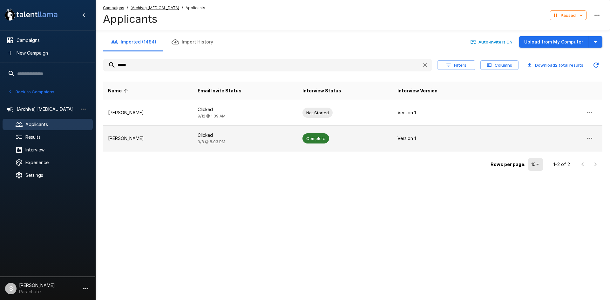
type input "*****"
click at [192, 139] on td "Clicked [DATE] 8:03 PM" at bounding box center [244, 139] width 105 height 26
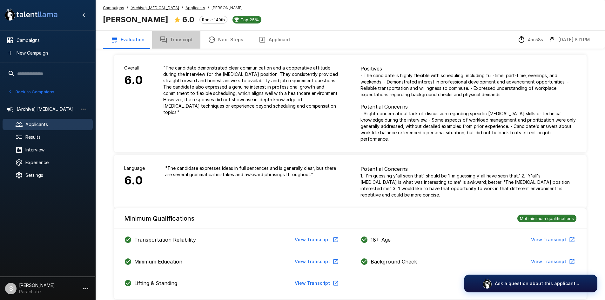
click at [180, 48] on button "Transcript" at bounding box center [176, 40] width 48 height 18
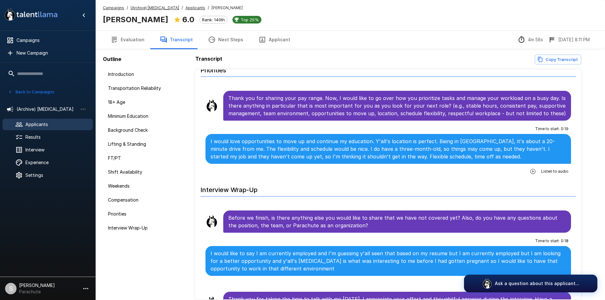
scroll to position [1051, 0]
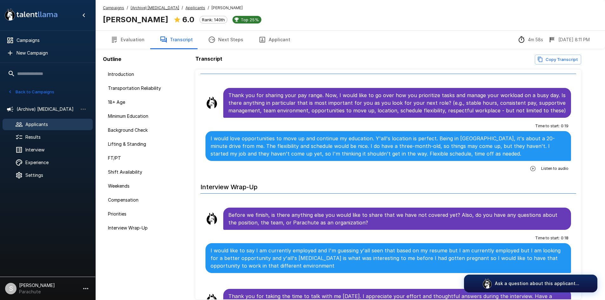
click at [185, 7] on u "Applicants" at bounding box center [195, 7] width 20 height 5
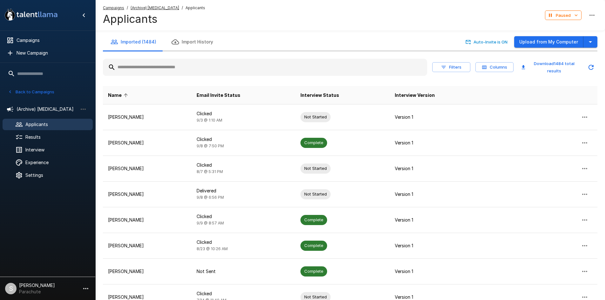
click at [145, 73] on div at bounding box center [265, 67] width 324 height 17
click at [141, 67] on input "text" at bounding box center [265, 67] width 324 height 11
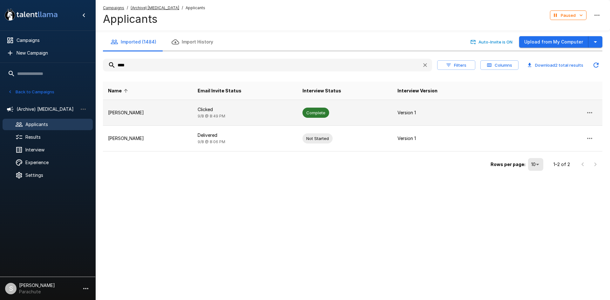
type input "****"
click at [157, 109] on td "[PERSON_NAME]" at bounding box center [148, 113] width 90 height 26
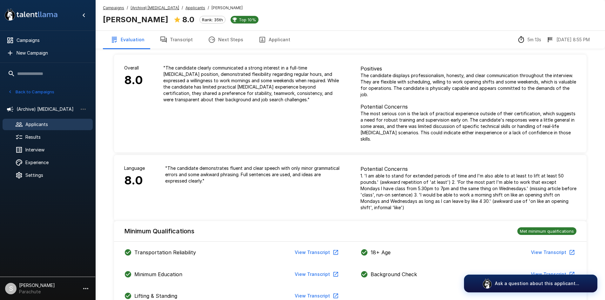
click at [175, 34] on button "Transcript" at bounding box center [176, 40] width 48 height 18
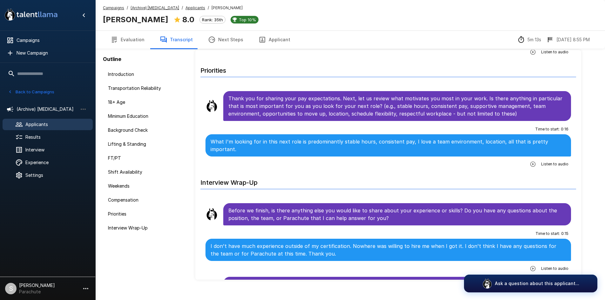
scroll to position [30, 0]
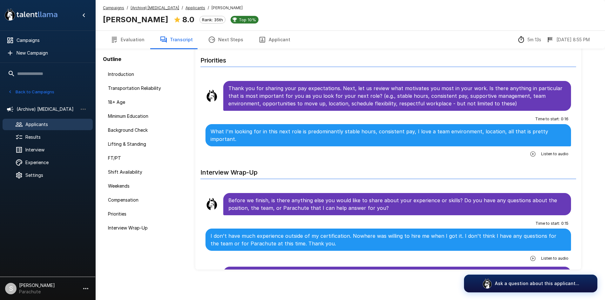
click at [192, 9] on u "Applicants" at bounding box center [195, 7] width 20 height 5
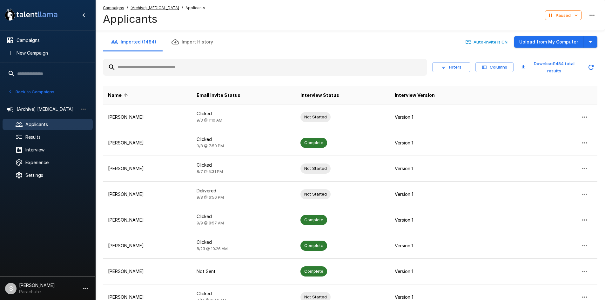
click at [144, 67] on input "text" at bounding box center [265, 67] width 324 height 11
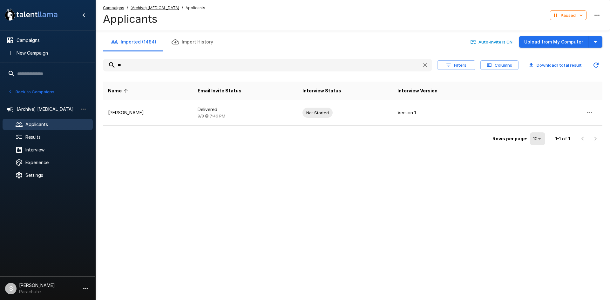
type input "*"
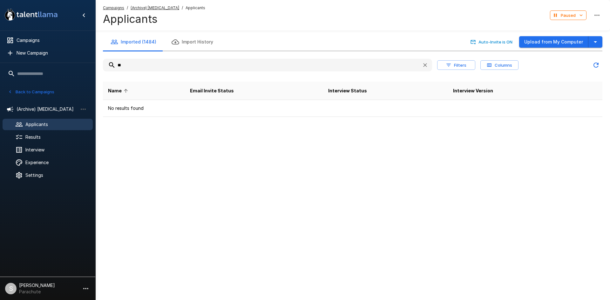
type input "*"
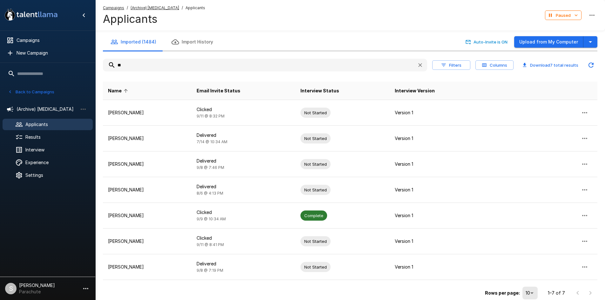
type input "*"
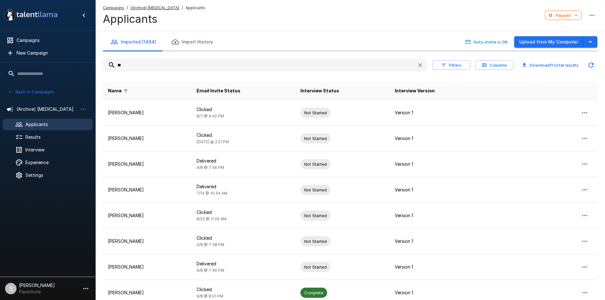
type input "*"
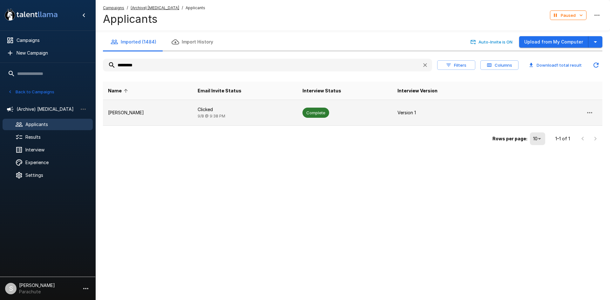
type input "*********"
click at [151, 115] on p "[PERSON_NAME]" at bounding box center [147, 113] width 79 height 6
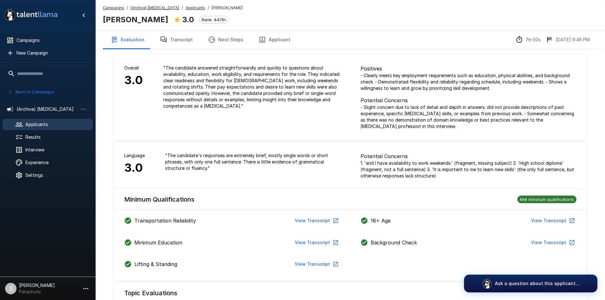
click at [167, 37] on button "Transcript" at bounding box center [176, 40] width 48 height 18
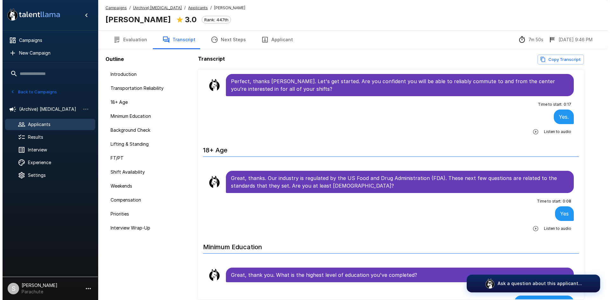
scroll to position [286, 0]
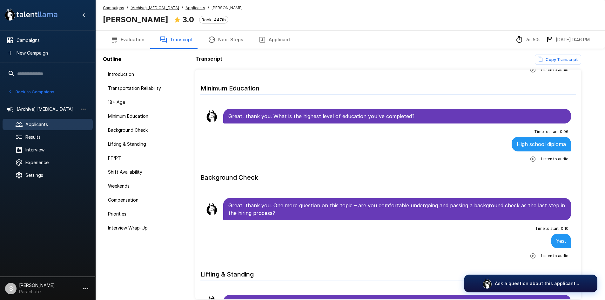
click at [187, 6] on u "Applicants" at bounding box center [195, 7] width 20 height 5
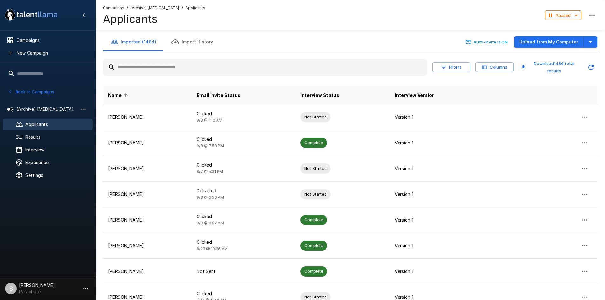
click at [169, 65] on input "text" at bounding box center [265, 67] width 324 height 11
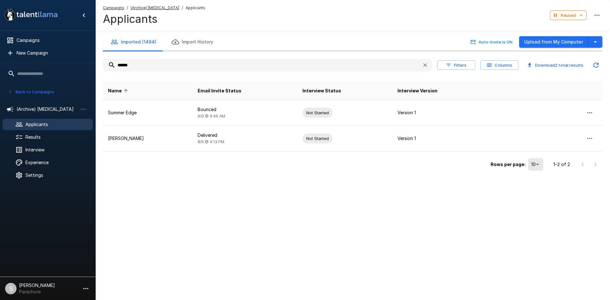
click at [169, 65] on input "******" at bounding box center [260, 64] width 314 height 11
type input "******"
